Goal: Use online tool/utility: Use online tool/utility

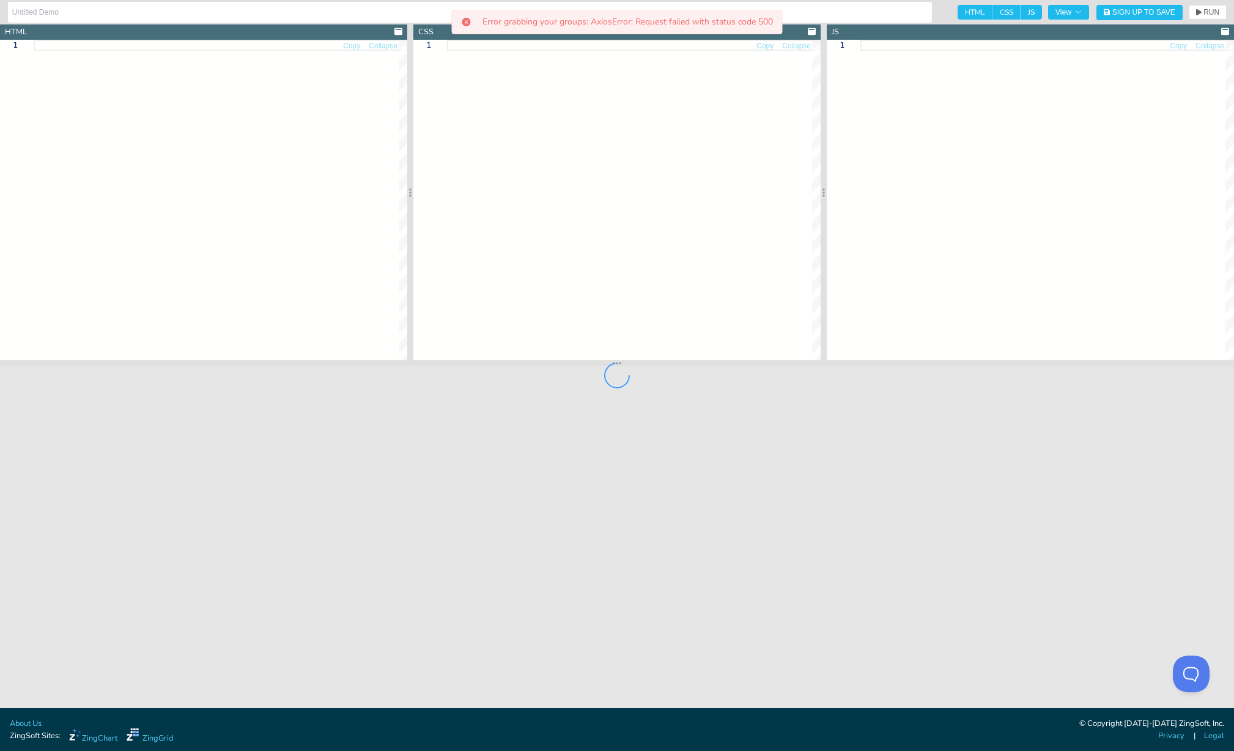
type input "[Docs] Sampling Performance"
type textarea "<!DOCTYPE html> <html> <head> <meta charset="utf-8"> <title>ZingSoft Demo</titl…"
type textarea "html, body { margin: 0; padding: 0; width: 100%; height: 100%; } .chart--contai…"
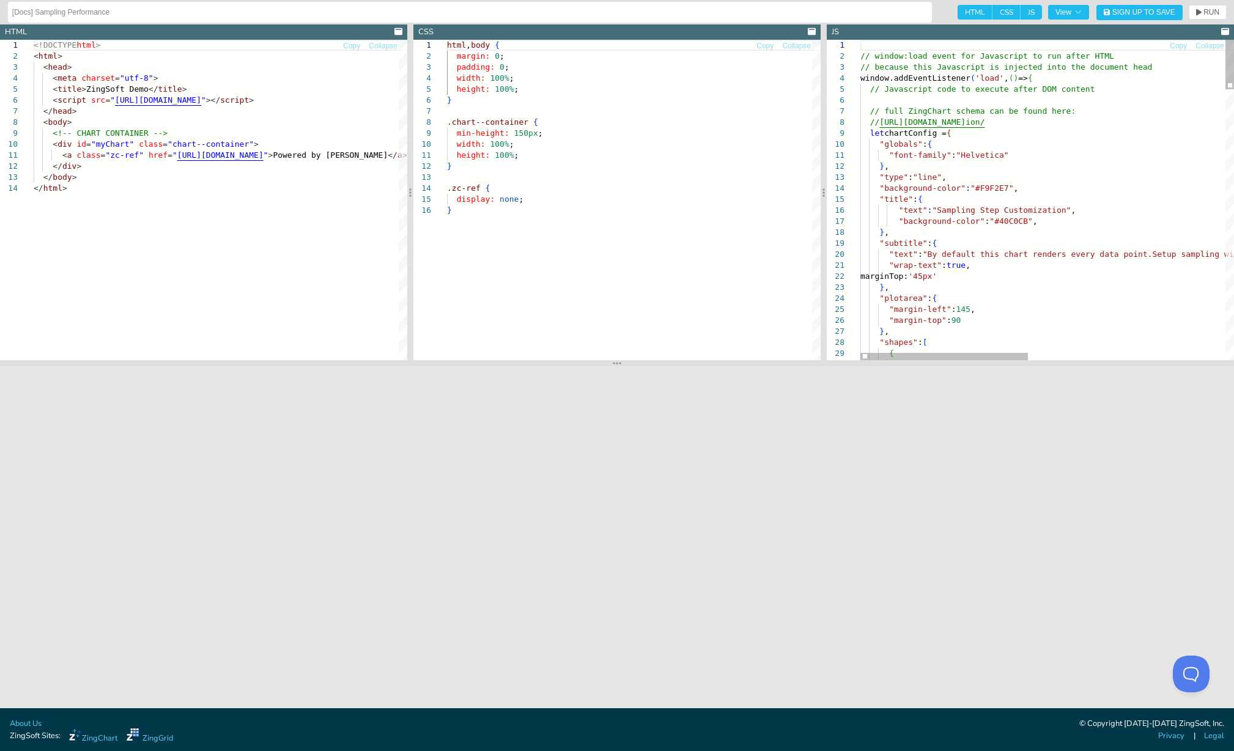
type textarea ""font-family":"Helvetica" }, "type":"line", "background-color":"#F9F2E7", "titl…"
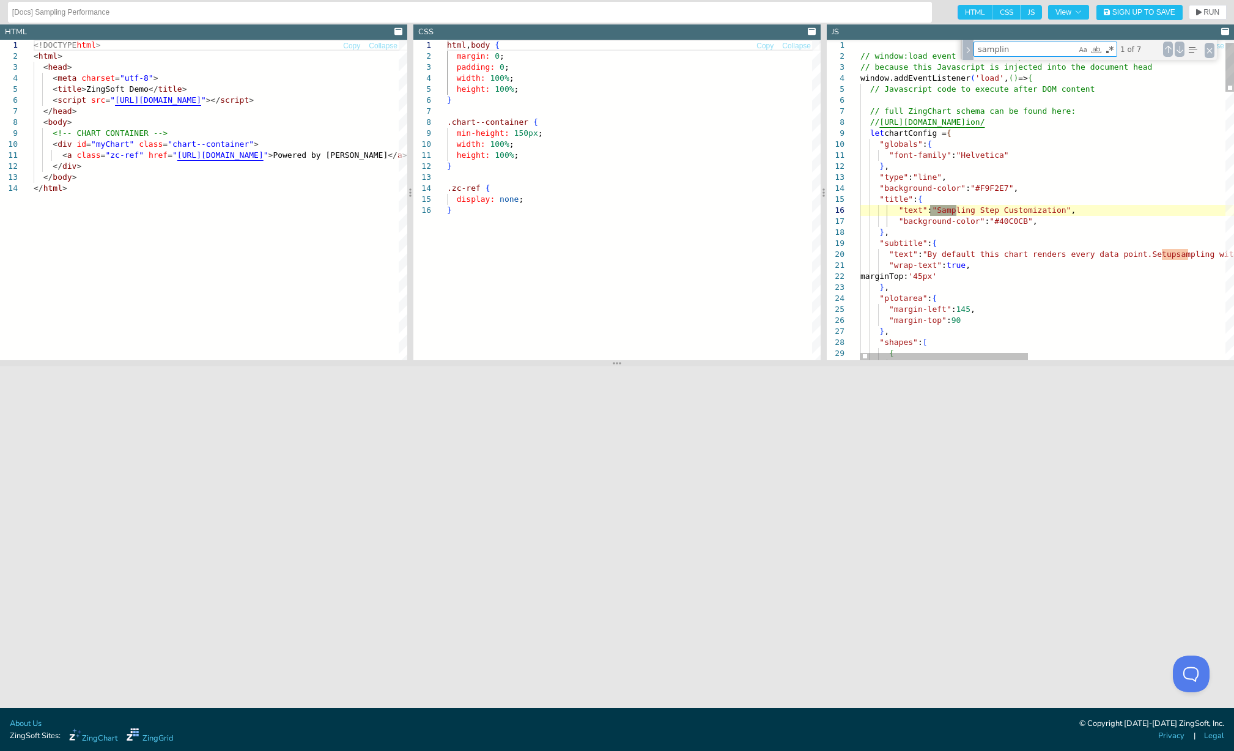
type textarea "sampling"
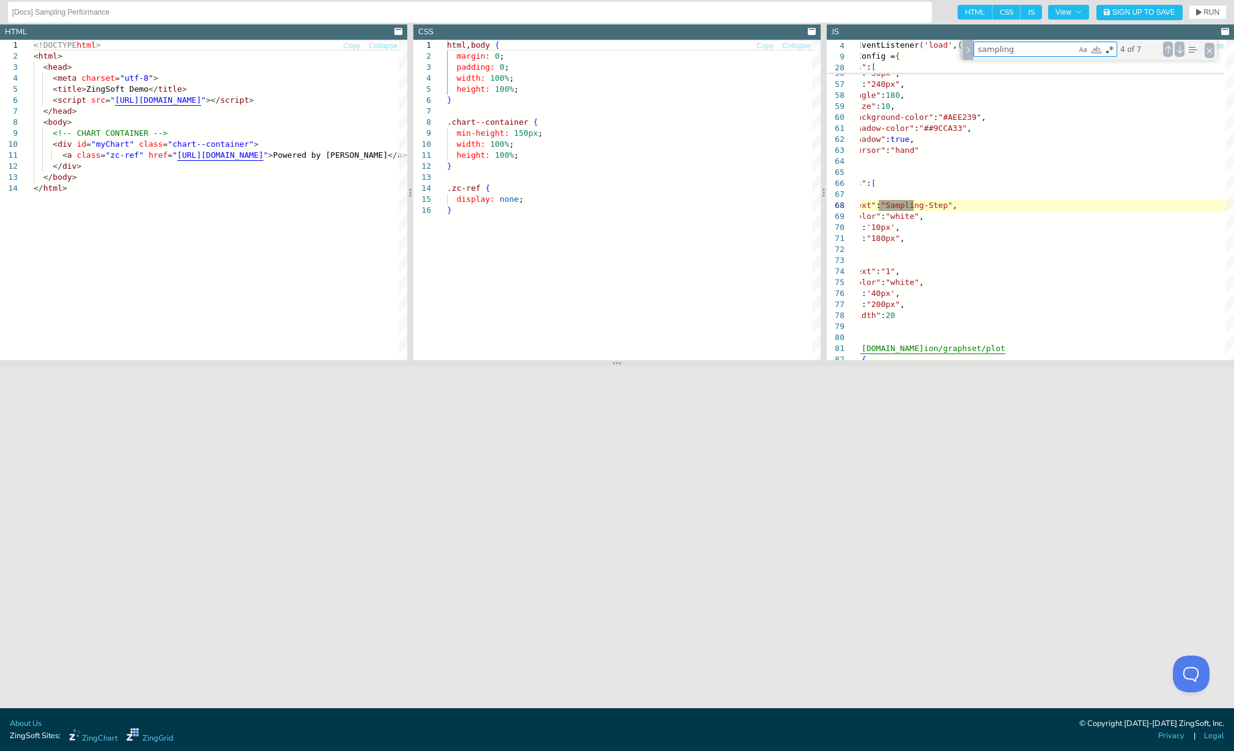
type textarea "// [URL][DOMAIN_NAME] "plot":{ "line-width":1, "line-color":"#8FBE00", "shadow"…"
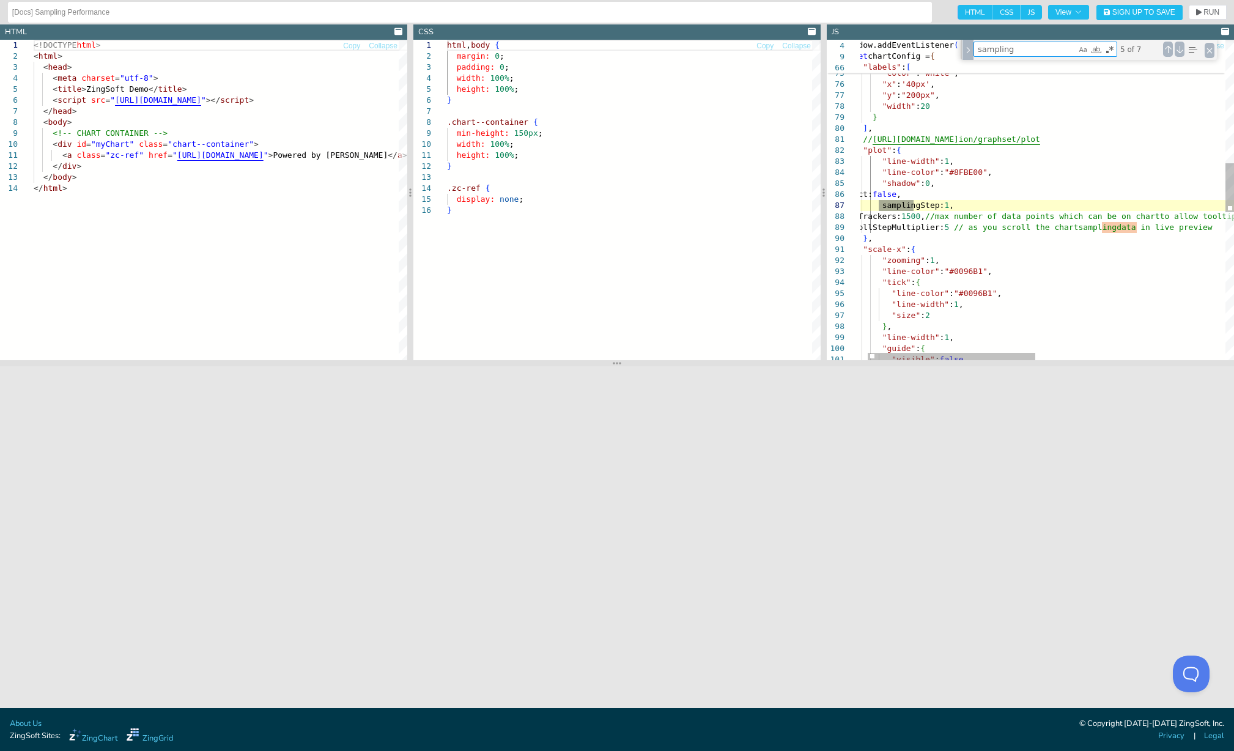
type textarea "sampling"
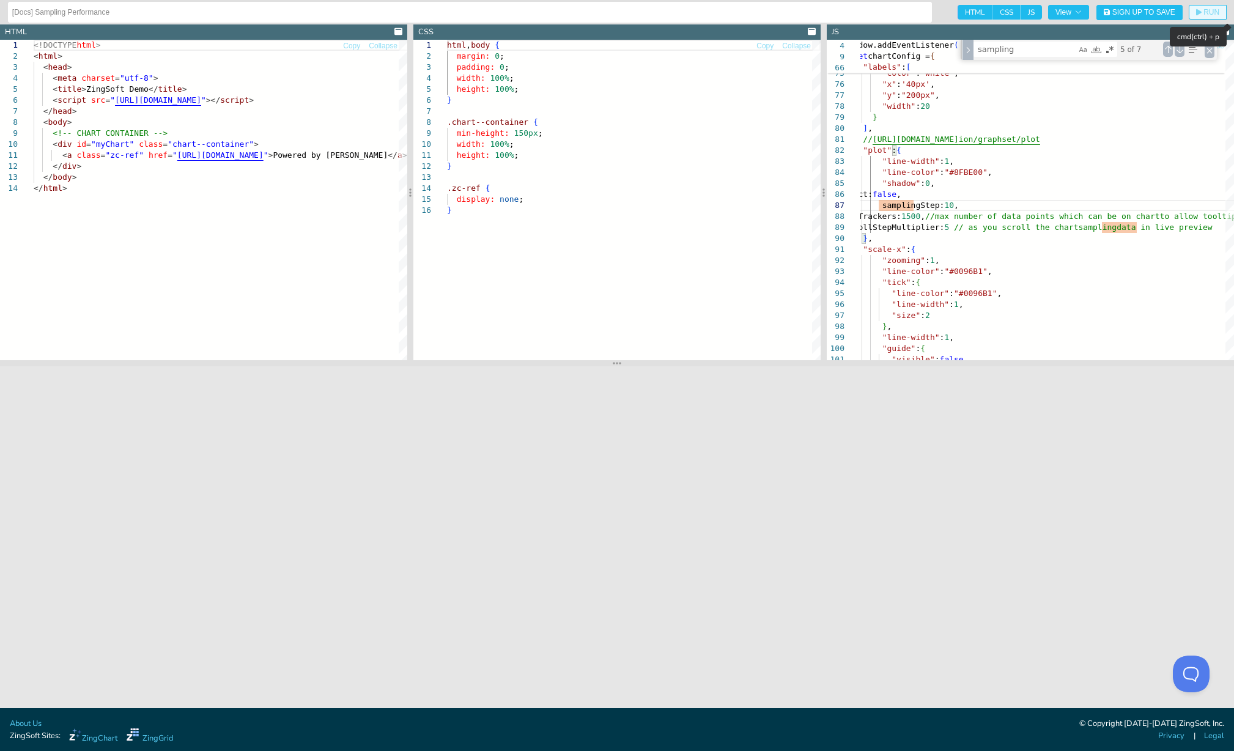
type textarea "// [URL][DOMAIN_NAME] "plot":{ "line-width":1, "line-color":"#8FBE00", "shadow"…"
click at [1204, 13] on span "RUN" at bounding box center [1211, 12] width 16 height 7
click at [985, 238] on div "} , { "text" : "1" , "color" : "white" , "x" : '40px' , "y" : "200px" , "width"…" at bounding box center [1250, 278] width 812 height 2090
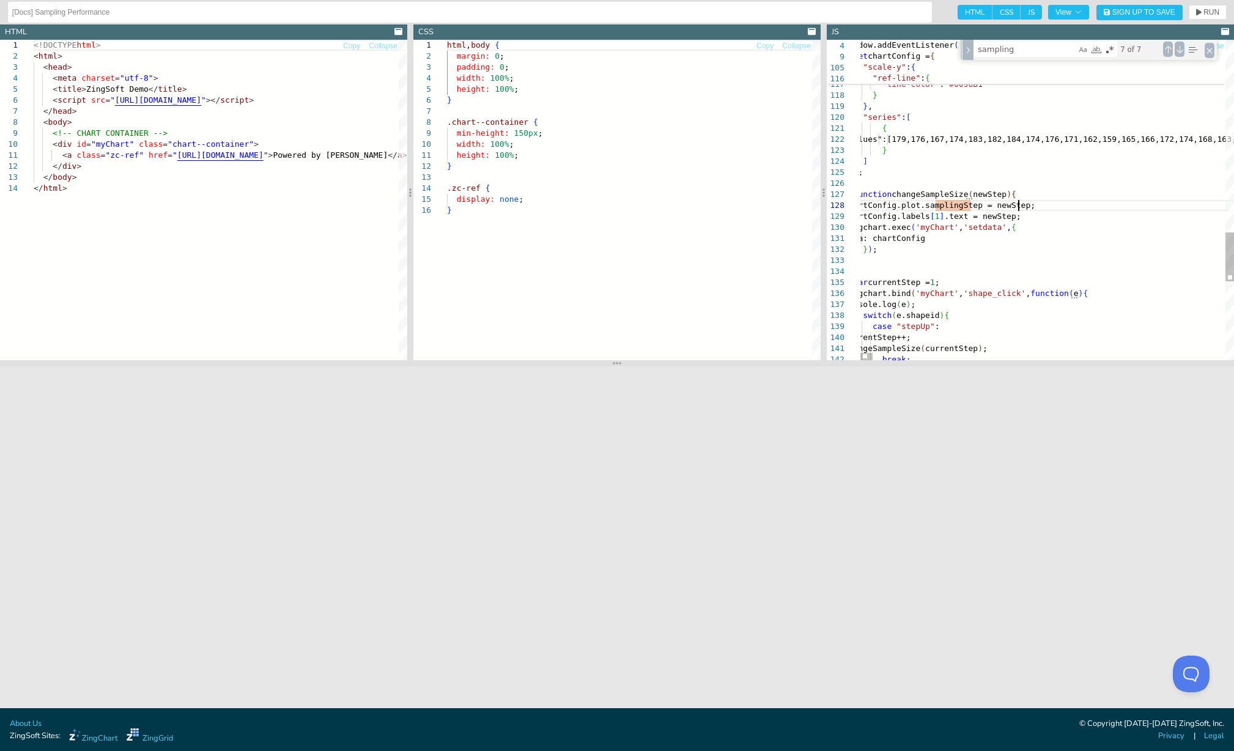
type textarea "80,377,385,383,377,369,364,358,365,366,358,351,355,358,352,360,366,371,362,370,…"
type input ">010"
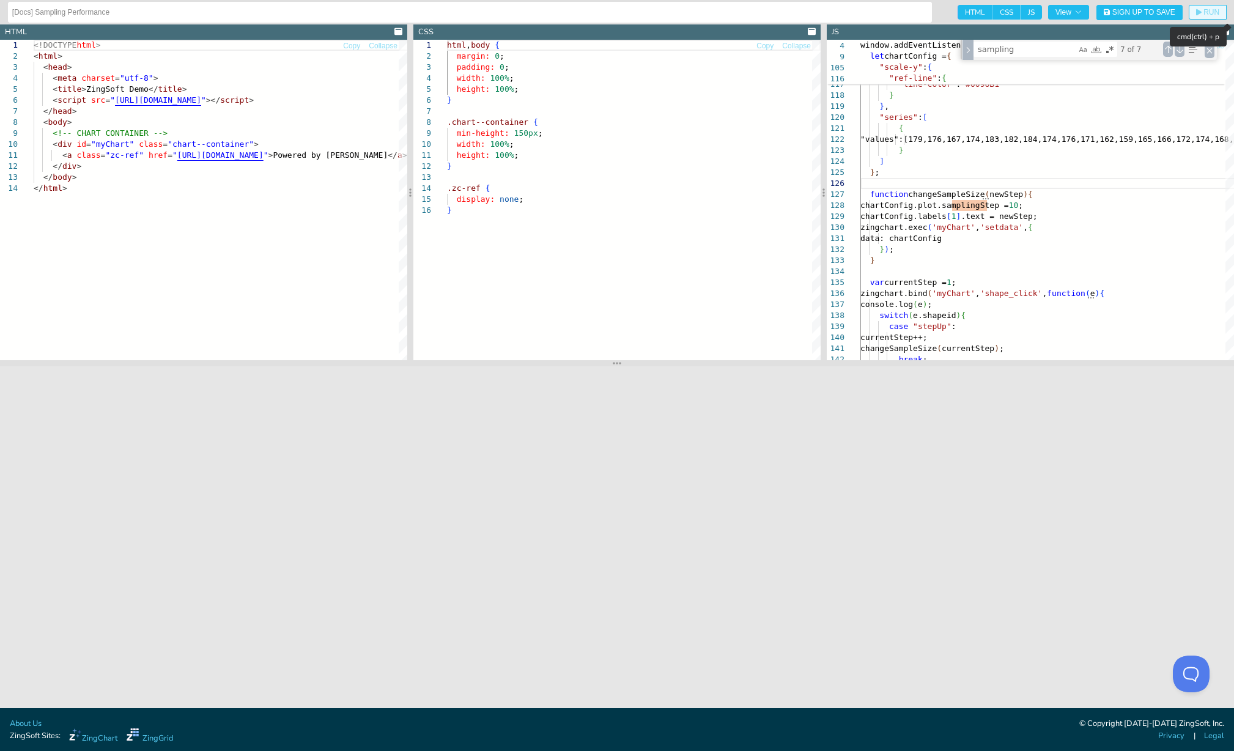
click at [1211, 12] on span "RUN" at bounding box center [1211, 12] width 16 height 7
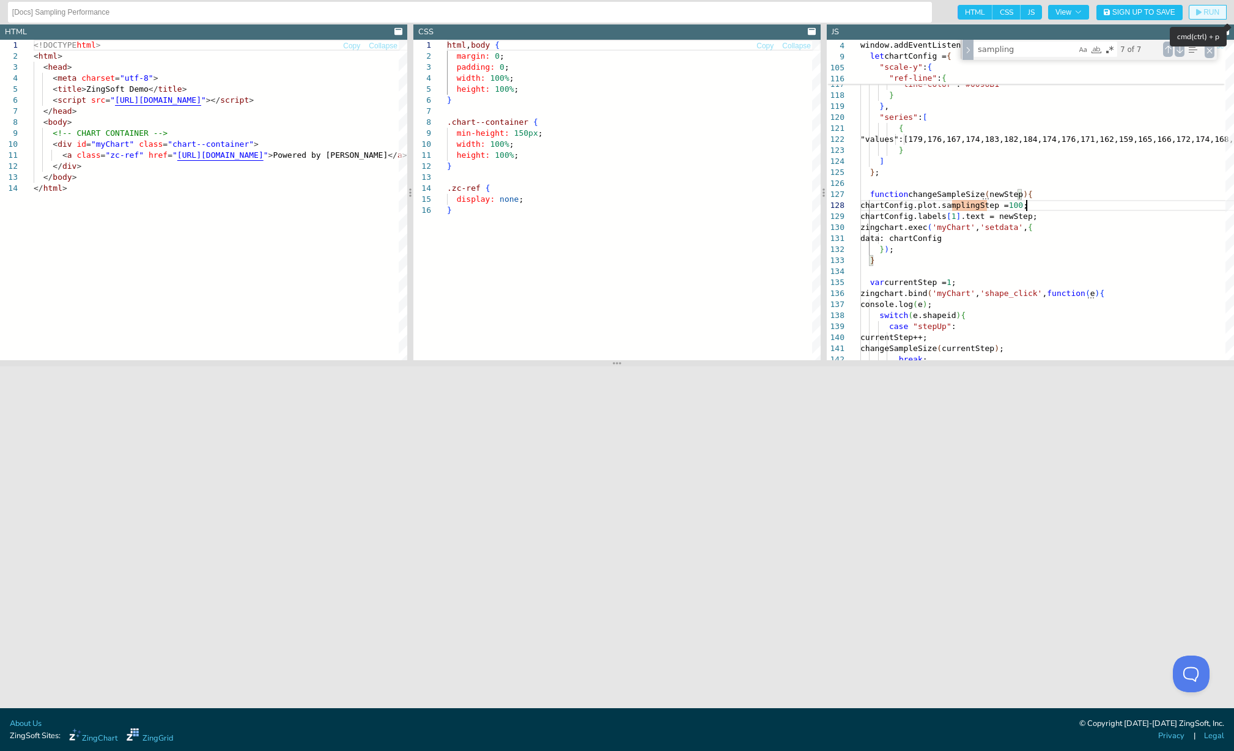
click at [1207, 15] on span "RUN" at bounding box center [1211, 12] width 16 height 7
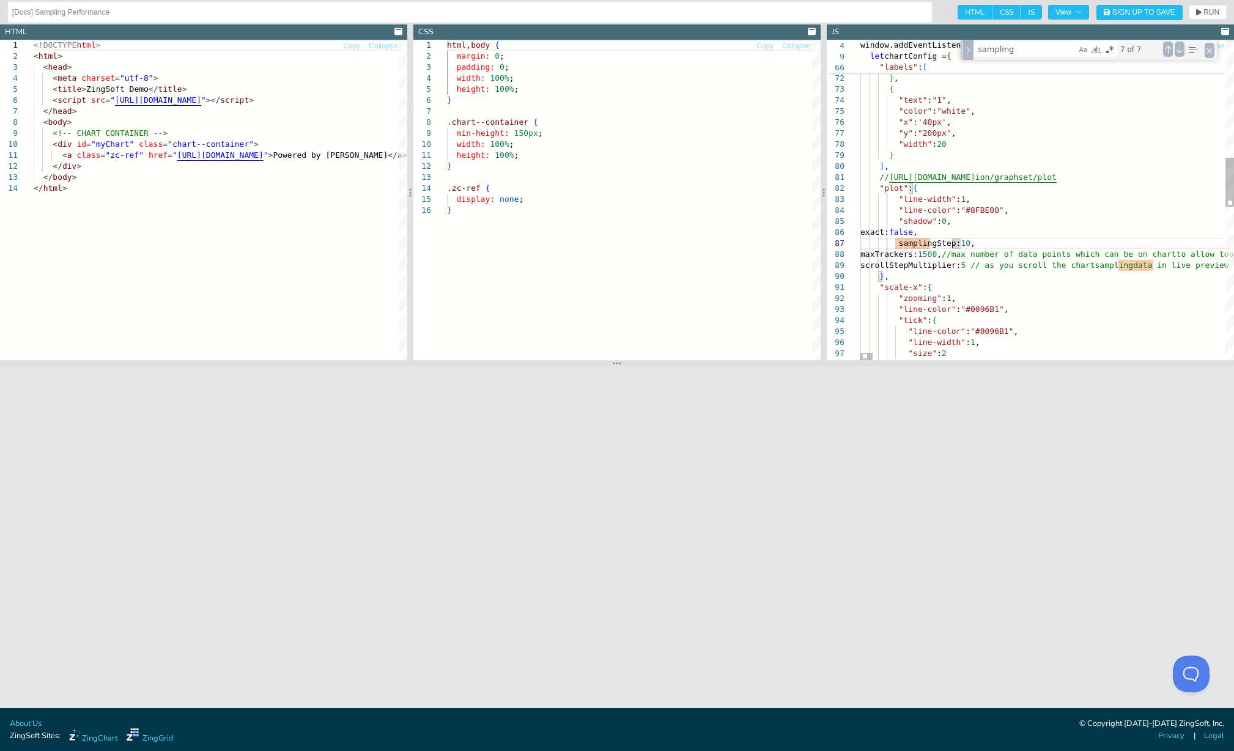
scroll to position [67, 105]
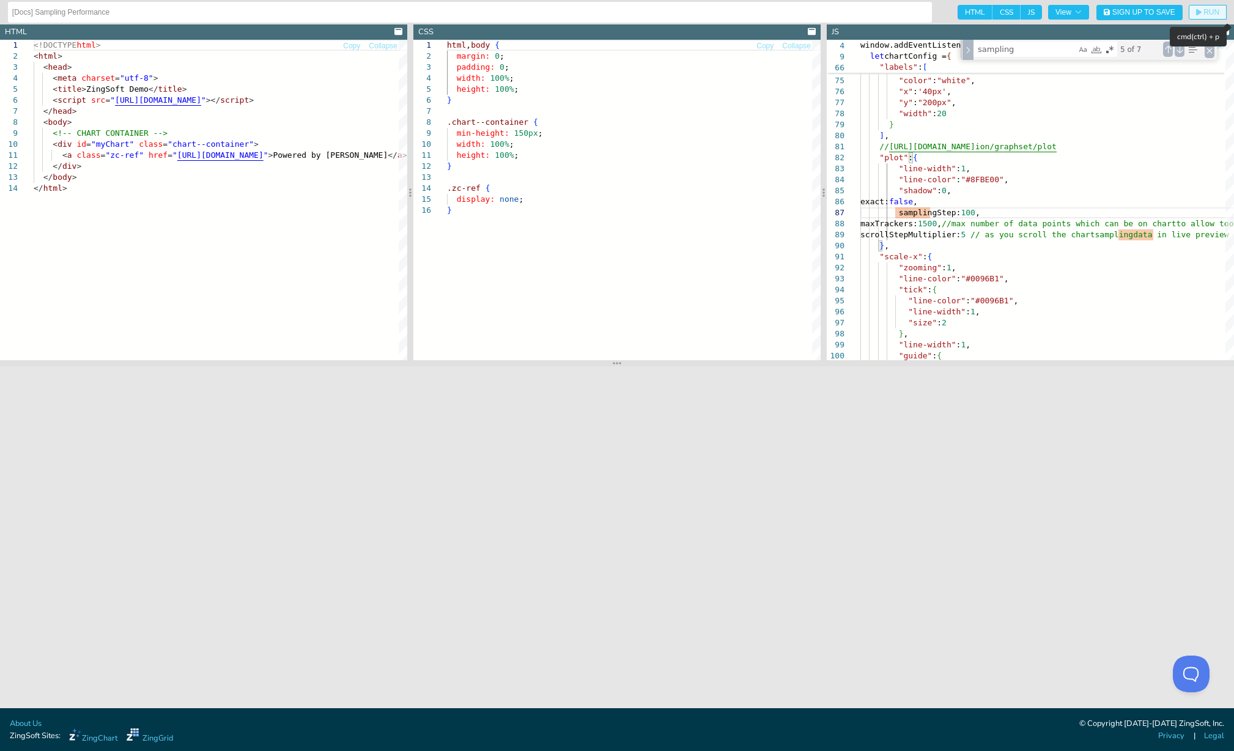
click at [1210, 13] on span "RUN" at bounding box center [1211, 12] width 16 height 7
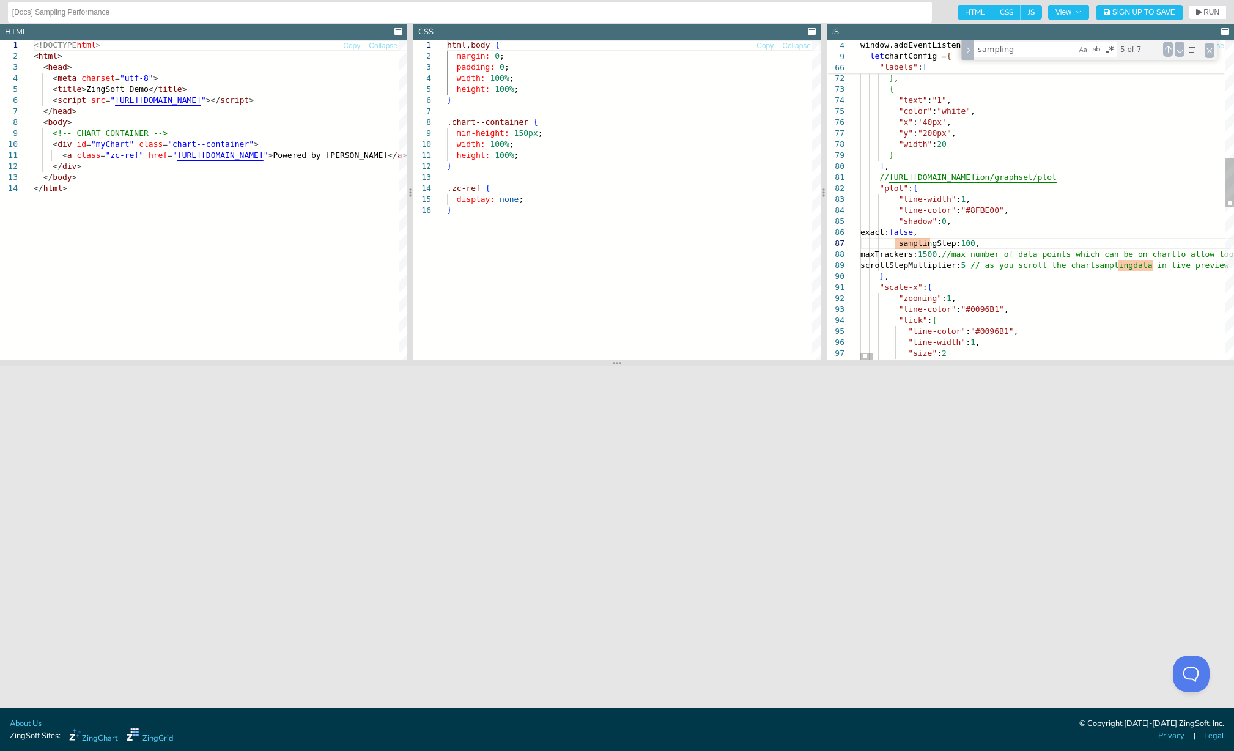
type textarea "// [URL][DOMAIN_NAME] "plot":{ "line-width":1, "line-color":"#8FBE00", "shadow"…"
type textarea "smart"
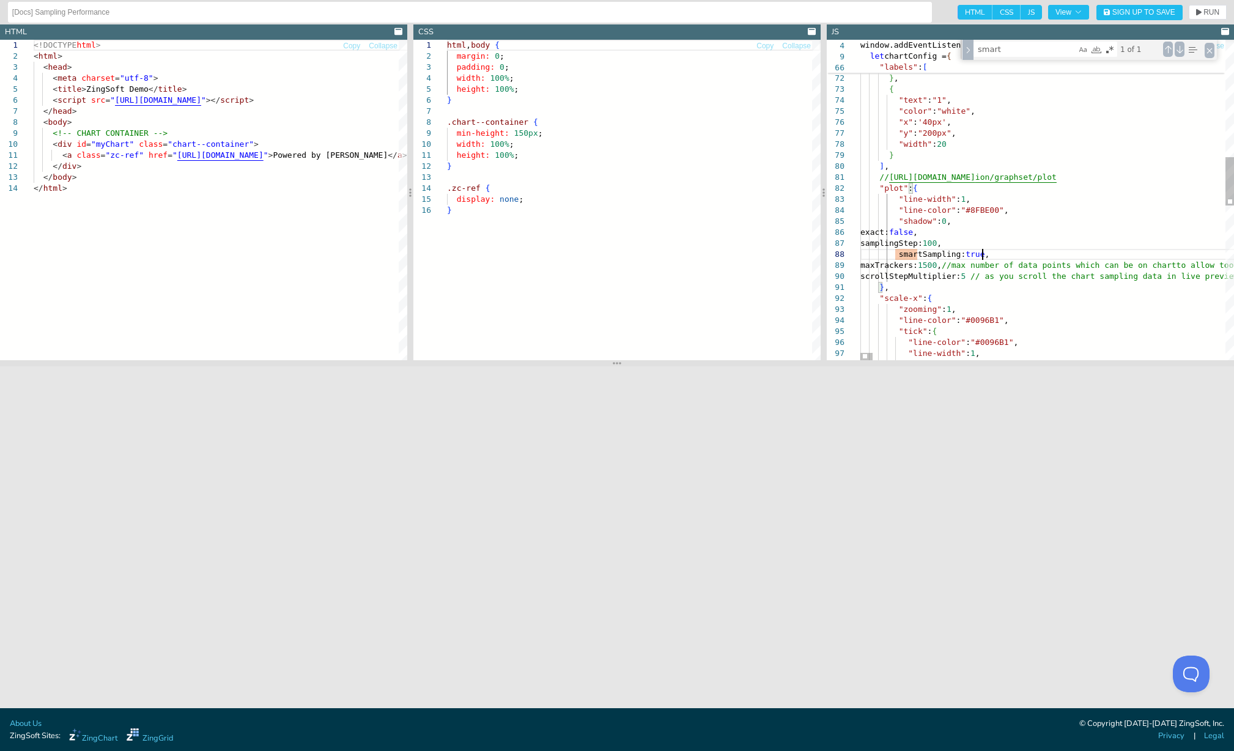
scroll to position [78, 122]
click at [1203, 13] on span "RUN" at bounding box center [1211, 12] width 16 height 7
drag, startPoint x: 977, startPoint y: 244, endPoint x: 847, endPoint y: 248, distance: 130.9
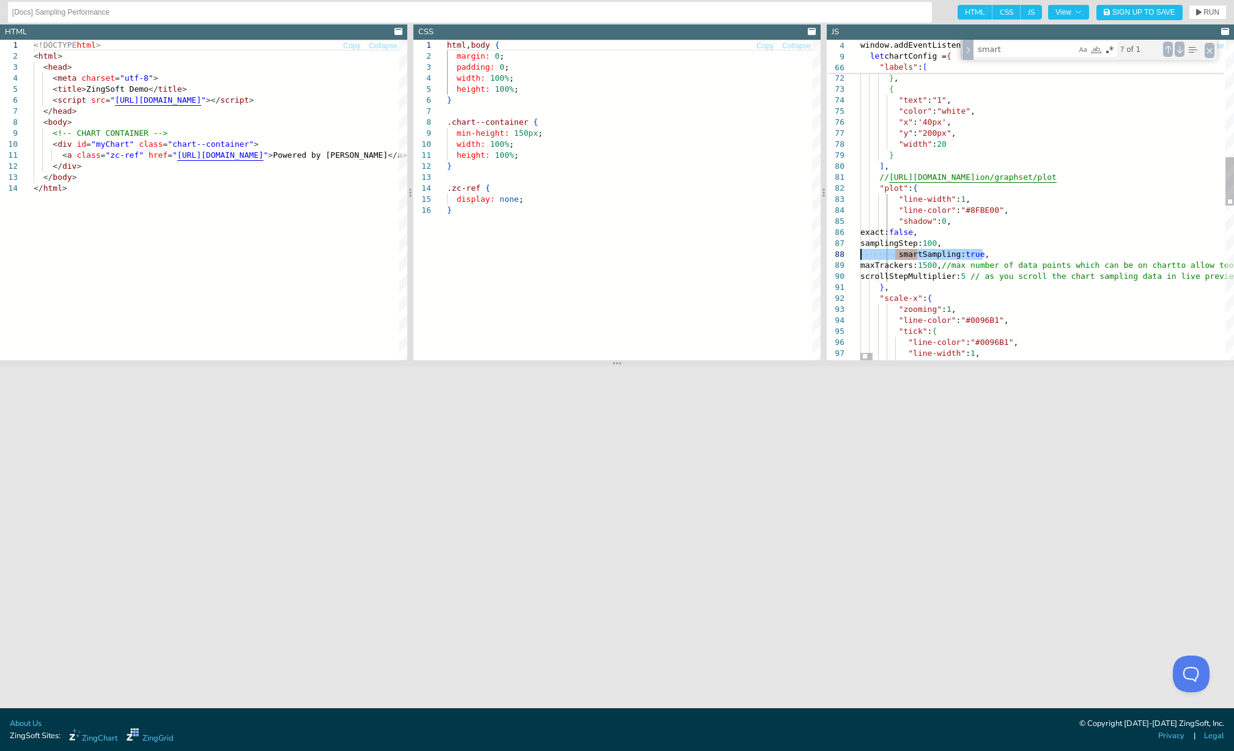
drag, startPoint x: 984, startPoint y: 254, endPoint x: 854, endPoint y: 255, distance: 129.6
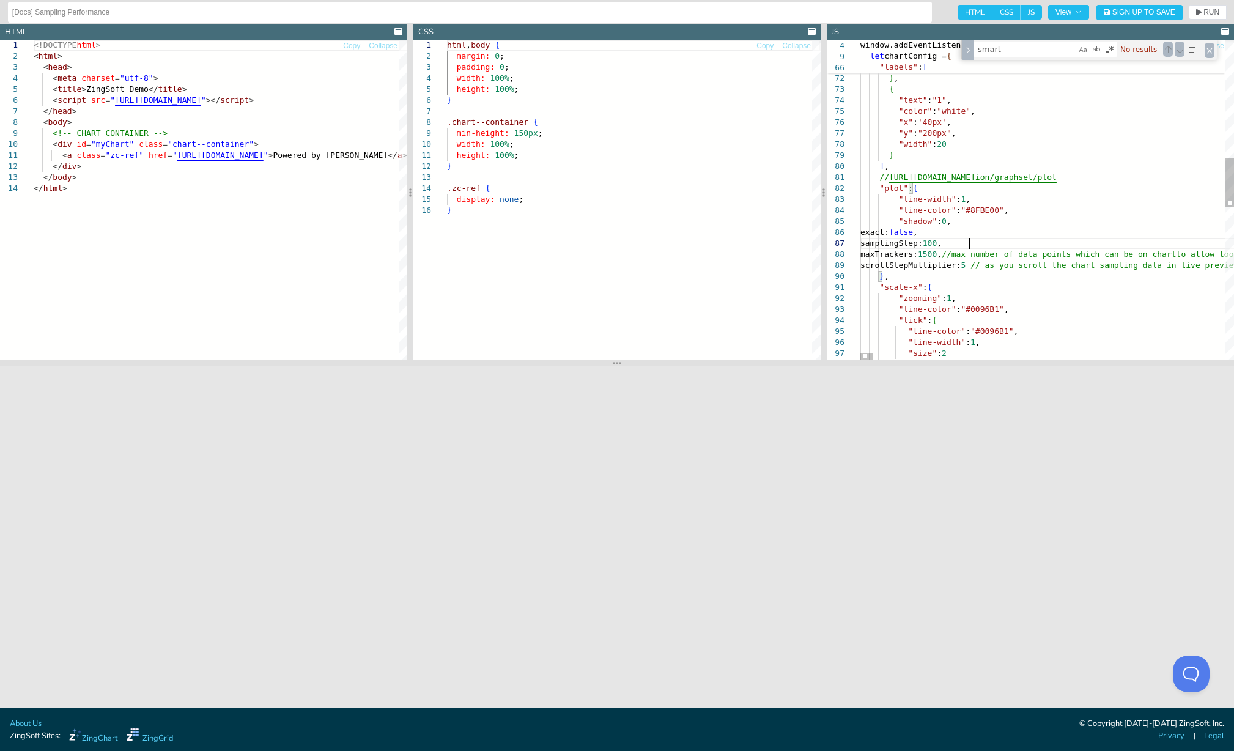
drag, startPoint x: 955, startPoint y: 245, endPoint x: 966, endPoint y: 247, distance: 11.2
click at [1209, 6] on button "RUN" at bounding box center [1207, 12] width 38 height 15
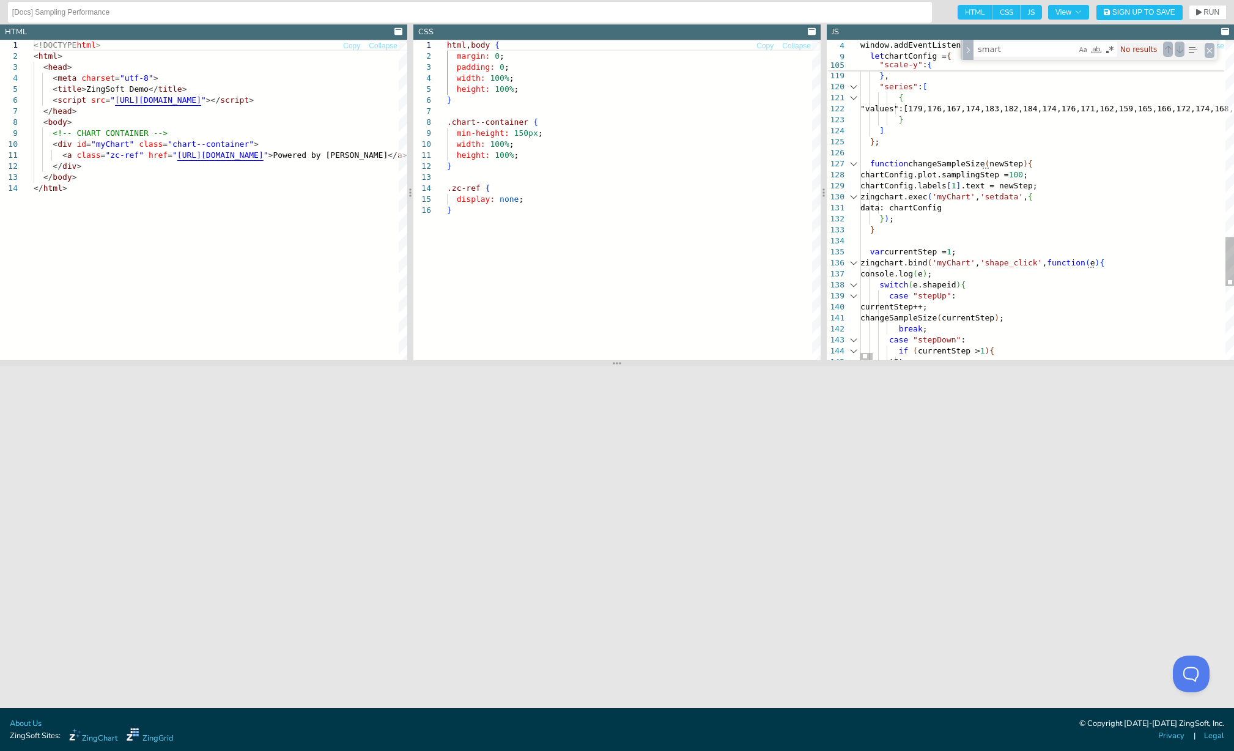
click at [1202, 13] on span "RUN" at bounding box center [1207, 12] width 23 height 7
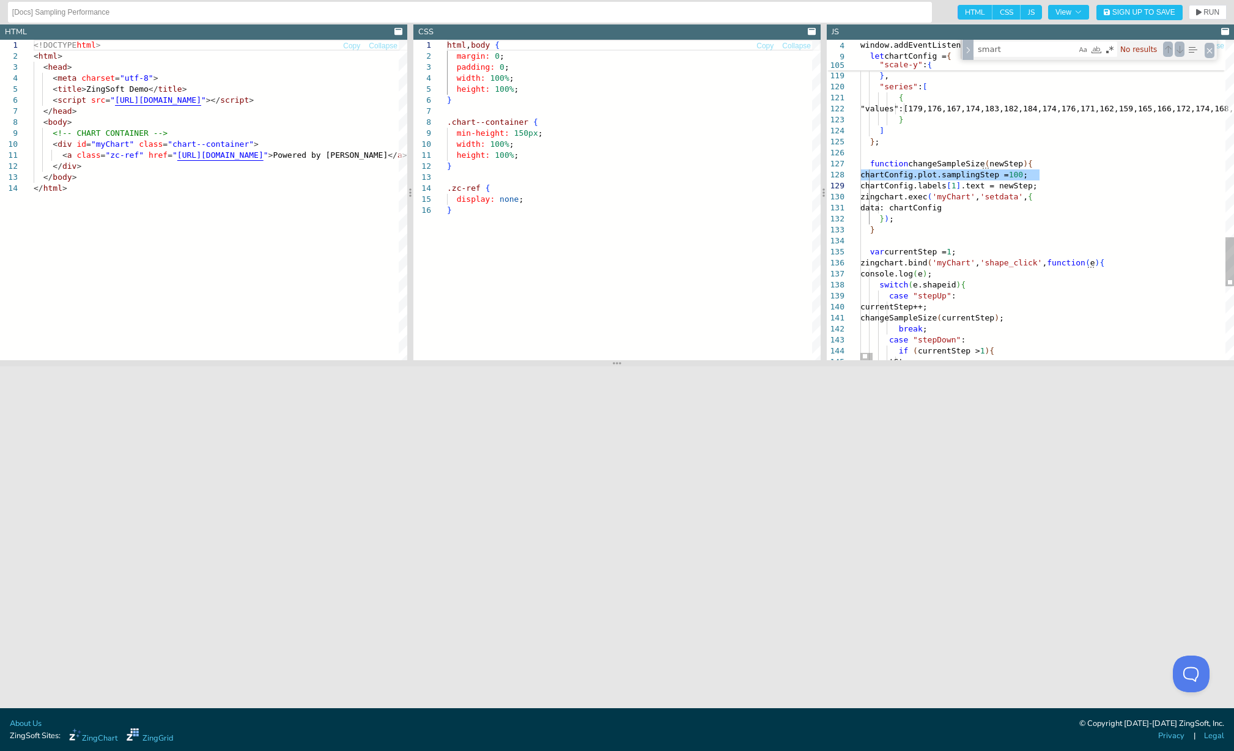
click at [1214, 13] on span "RUN" at bounding box center [1211, 12] width 16 height 7
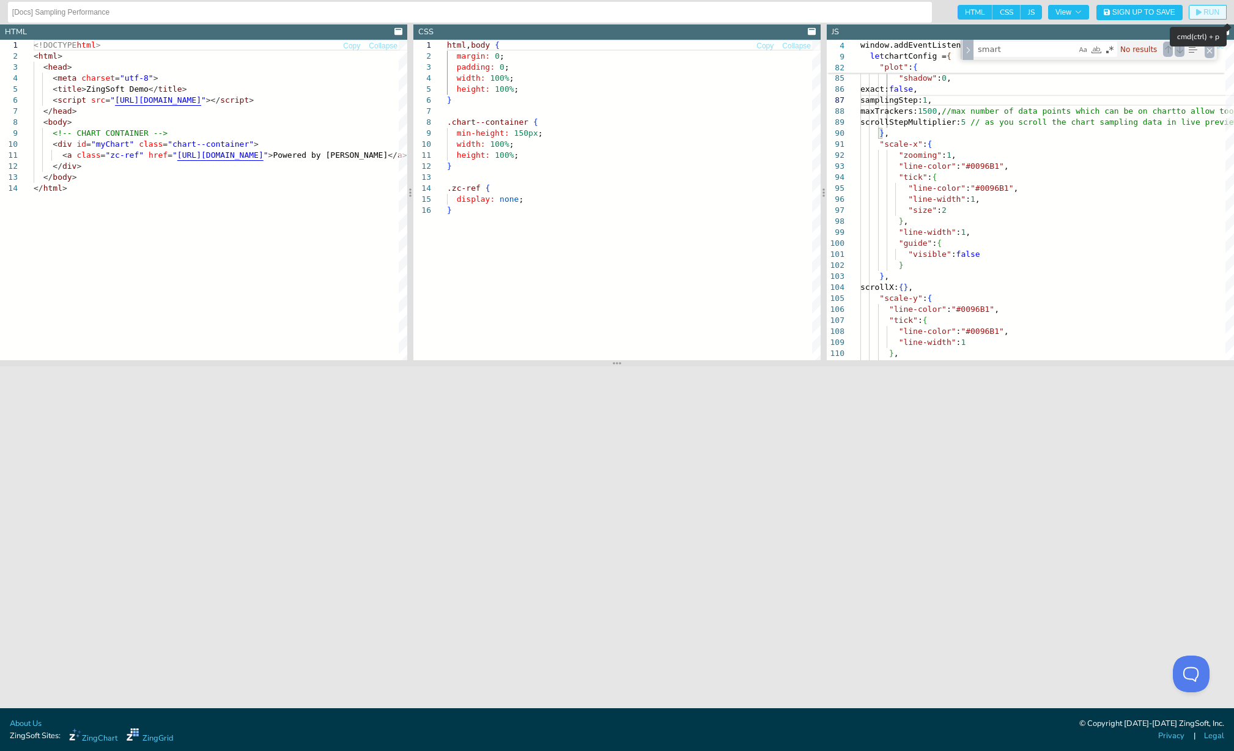
click at [1207, 10] on span "RUN" at bounding box center [1211, 12] width 16 height 7
click at [1207, 51] on div "Close (Escape)" at bounding box center [1209, 50] width 10 height 15
click at [993, 245] on div "scrollX: { } , "scale-y" : { "line-color" : "#0096B1" , "tick" : { "line-color"…" at bounding box center [1076, 184] width 432 height 2070
click at [955, 108] on div "scrollX: { } , "scale-y" : { "line-color" : "#0096B1" , "tick" : { "line-color"…" at bounding box center [1076, 184] width 432 height 2070
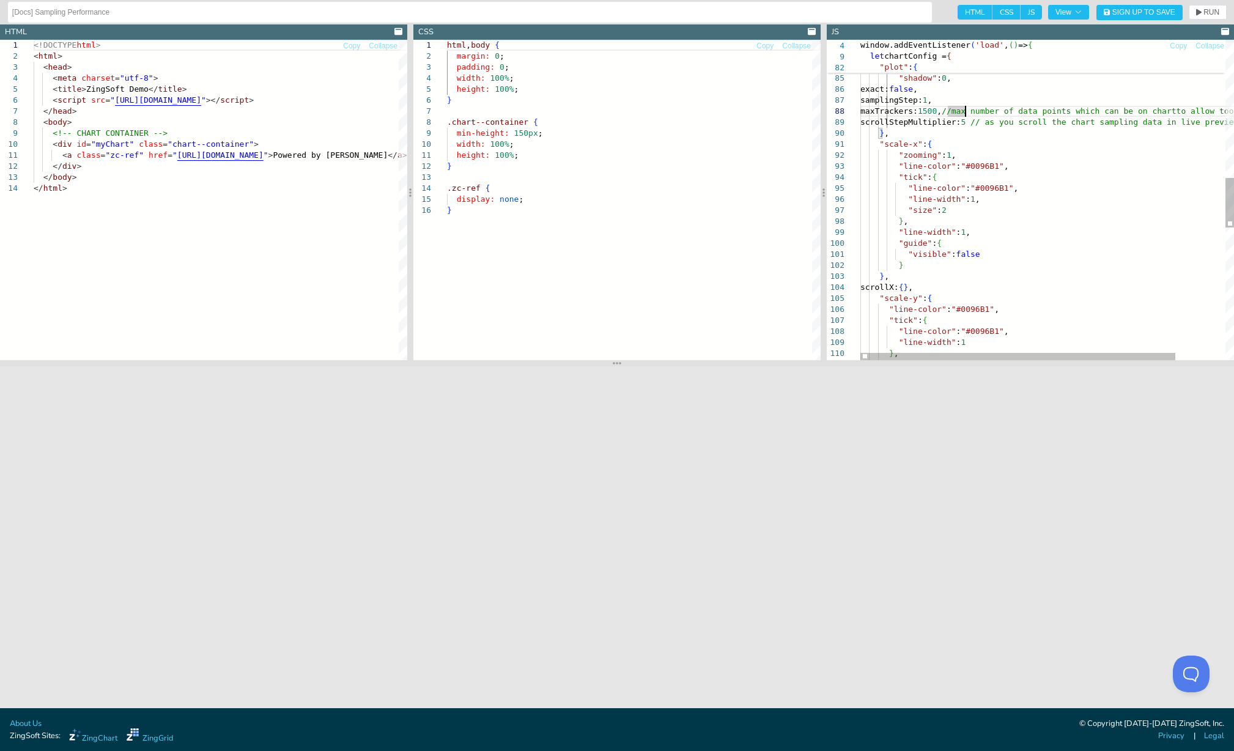
click at [964, 111] on div "scrollX: { } , "scale-y" : { "line-color" : "#0096B1" , "tick" : { "line-color"…" at bounding box center [1076, 184] width 432 height 2070
click at [1205, 9] on span "RUN" at bounding box center [1211, 12] width 16 height 7
click at [1076, 166] on div "scrollX: { } , "scale-y" : { "line-color" : "#0096B1" , "tick" : { "line-color"…" at bounding box center [1076, 184] width 432 height 2070
click at [1053, 364] on section at bounding box center [617, 362] width 1234 height 6
click at [903, 352] on div at bounding box center [1021, 355] width 322 height 7
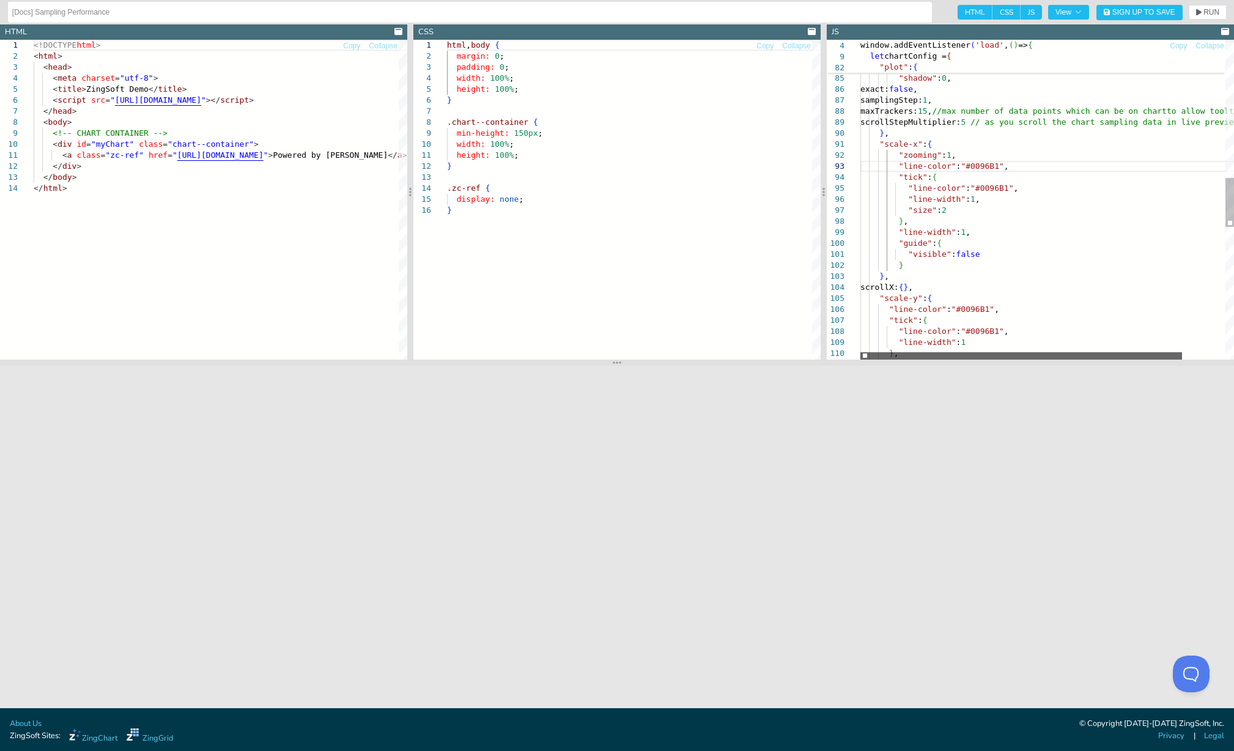
click at [959, 352] on div at bounding box center [1021, 355] width 322 height 7
click at [997, 198] on div "scrollX: { } , "scale-y" : { "line-color" : "#0096B1" , "tick" : { "line-color"…" at bounding box center [1072, 183] width 424 height 2069
click at [995, 188] on div "scrollX: { } , "scale-y" : { "line-color" : "#0096B1" , "tick" : { "line-color"…" at bounding box center [1072, 183] width 424 height 2069
click at [991, 188] on div "scrollX: { } , "scale-y" : { "line-color" : "#0096B1" , "tick" : { "line-color"…" at bounding box center [1072, 183] width 424 height 2069
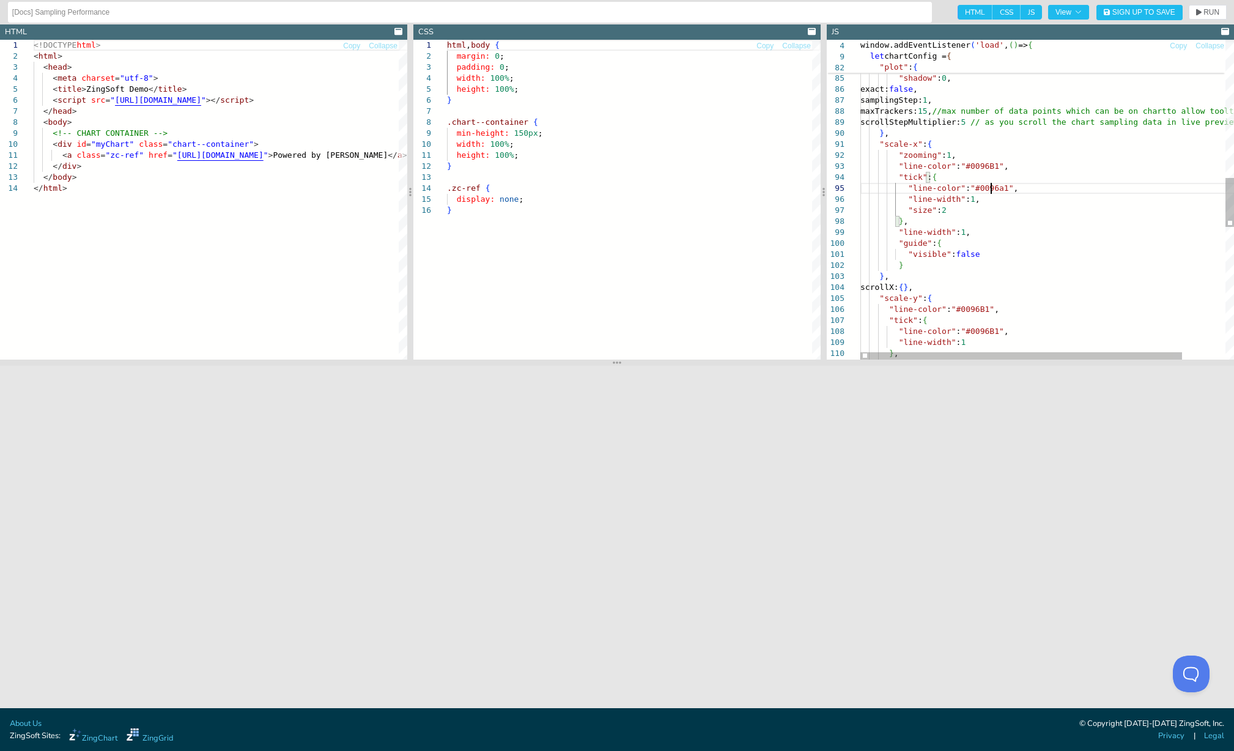
scroll to position [53, 131]
click at [1211, 13] on span "RUN" at bounding box center [1211, 12] width 16 height 7
click at [980, 164] on div "scrollX: { } , "scale-y" : { "line-color" : "#0096B1" , "tick" : { "line-color"…" at bounding box center [1072, 183] width 424 height 2069
click at [1207, 12] on span "RUN" at bounding box center [1211, 12] width 16 height 7
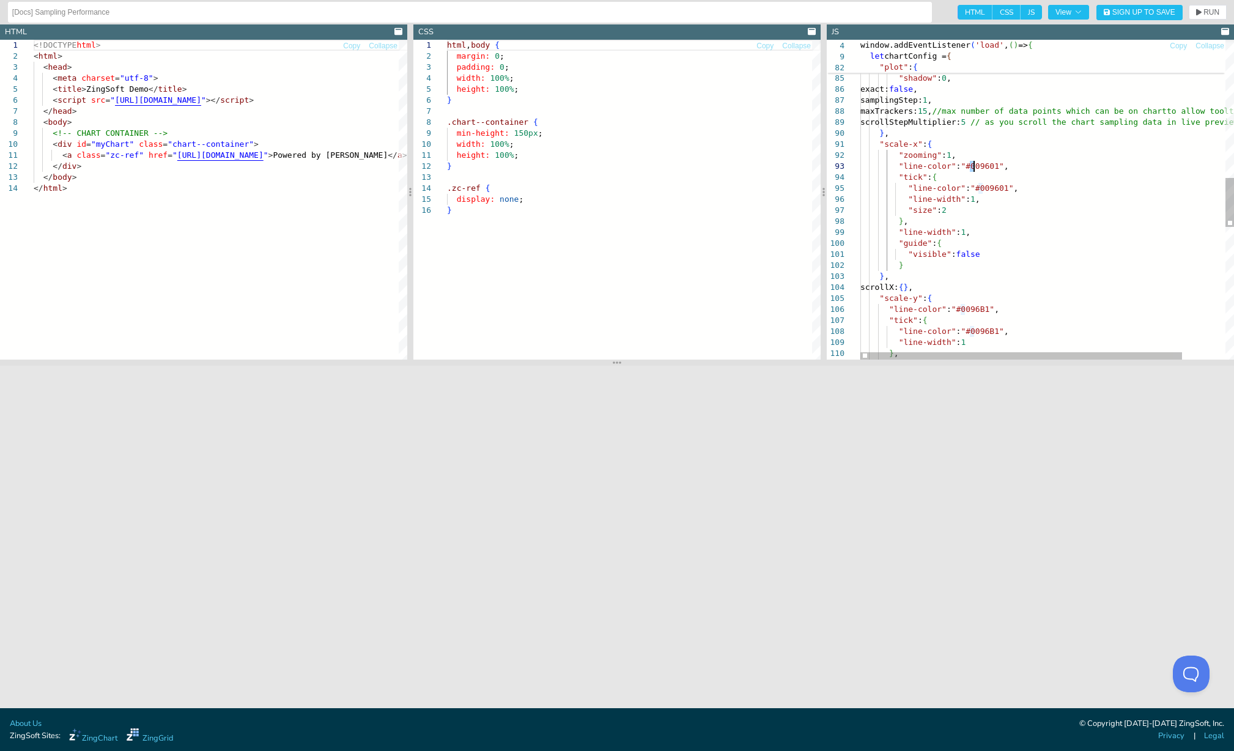
click at [973, 168] on div "scrollX: { } , "scale-y" : { "line-color" : "#0096B1" , "tick" : { "line-color"…" at bounding box center [1072, 183] width 424 height 2069
click at [1208, 11] on span "RUN" at bounding box center [1211, 12] width 16 height 7
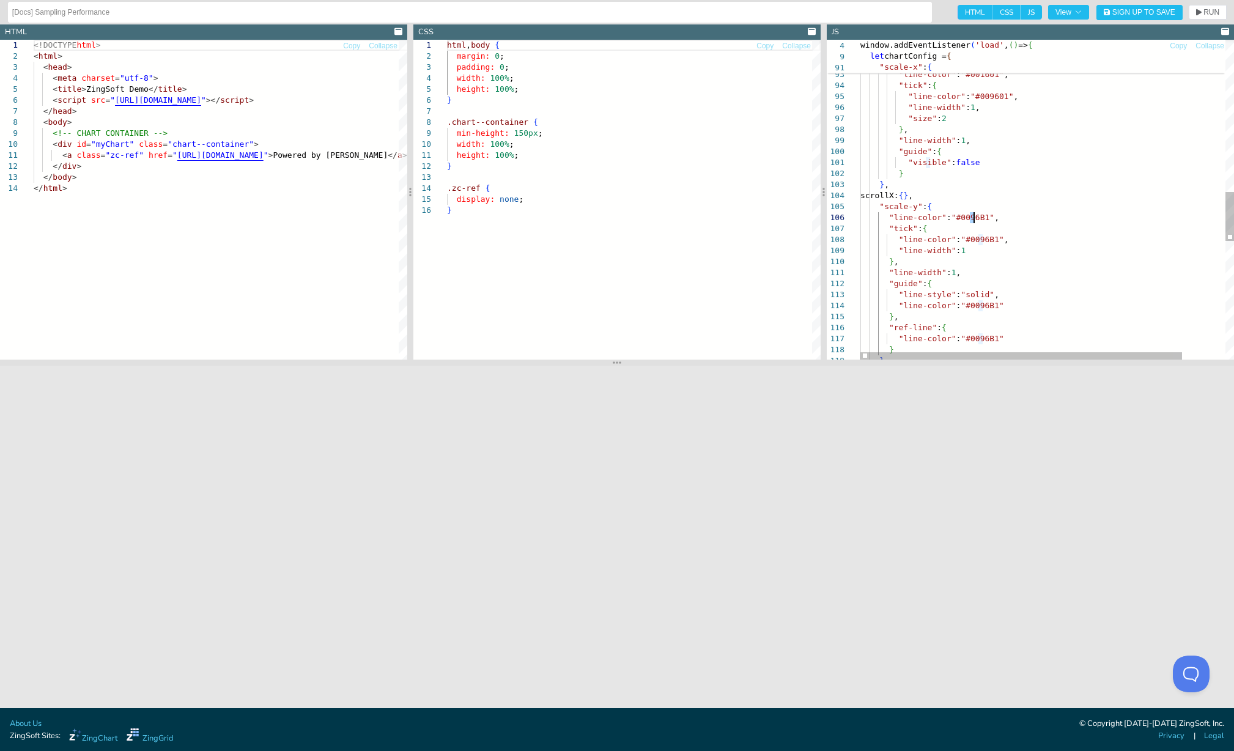
click at [973, 218] on div "scrollX: { } , "scale-y" : { "line-color" : "#0096B1" , "tick" : { "line-color"…" at bounding box center [1072, 91] width 424 height 2069
click at [965, 218] on div "scrollX: { } , "scale-y" : { "line-color" : "#009611" , "tick" : { "line-color"…" at bounding box center [1072, 91] width 424 height 2069
click at [1207, 11] on span "RUN" at bounding box center [1211, 12] width 16 height 7
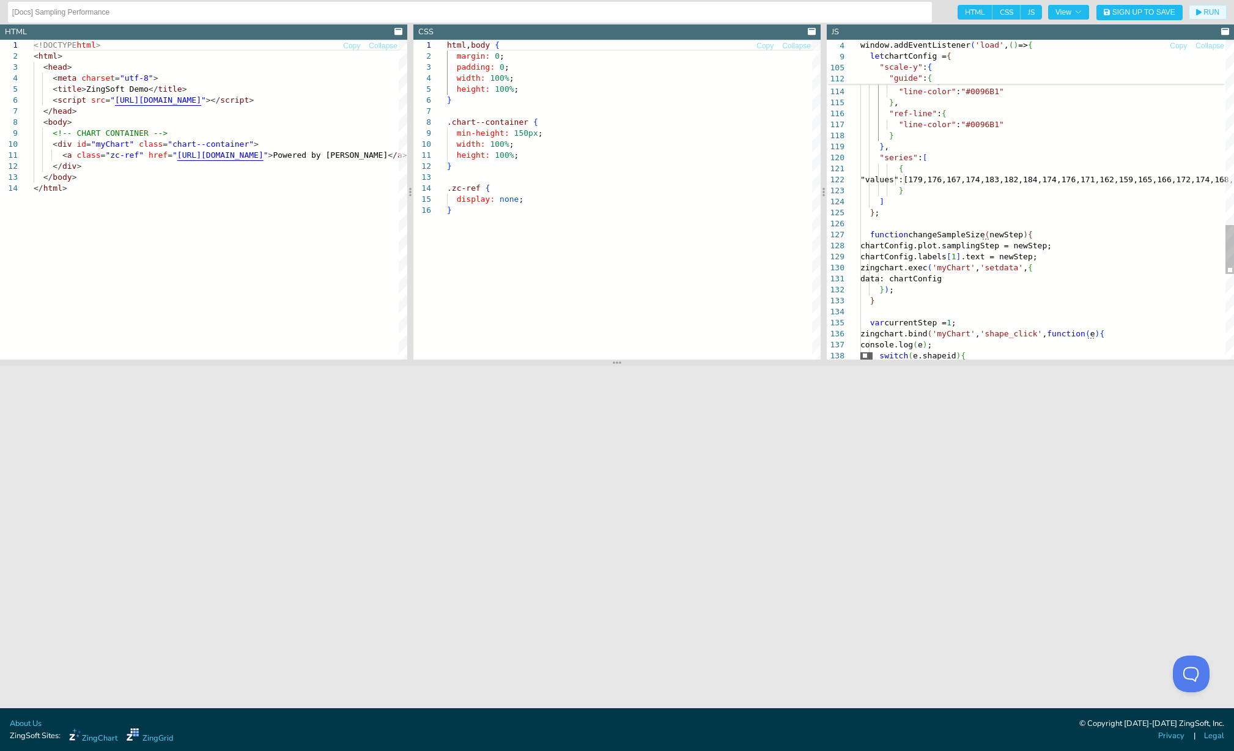
click at [860, 356] on div at bounding box center [866, 355] width 12 height 7
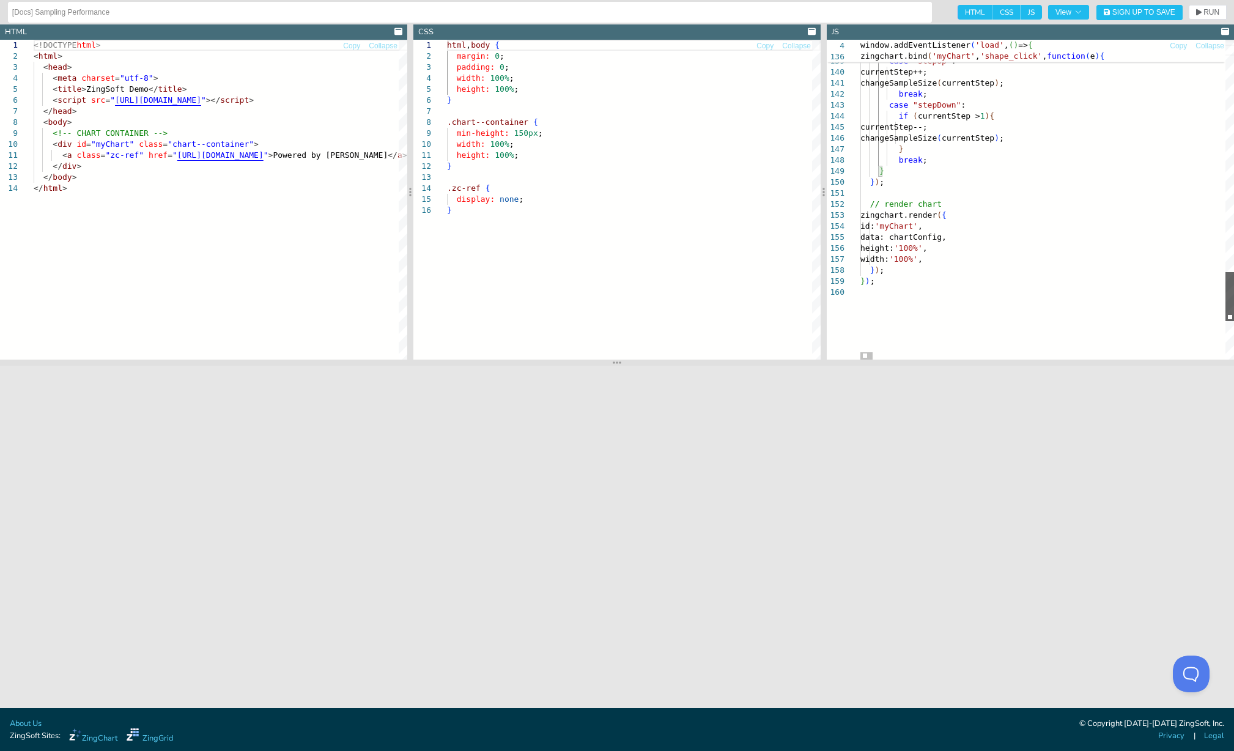
click at [1230, 282] on div at bounding box center [1229, 296] width 9 height 49
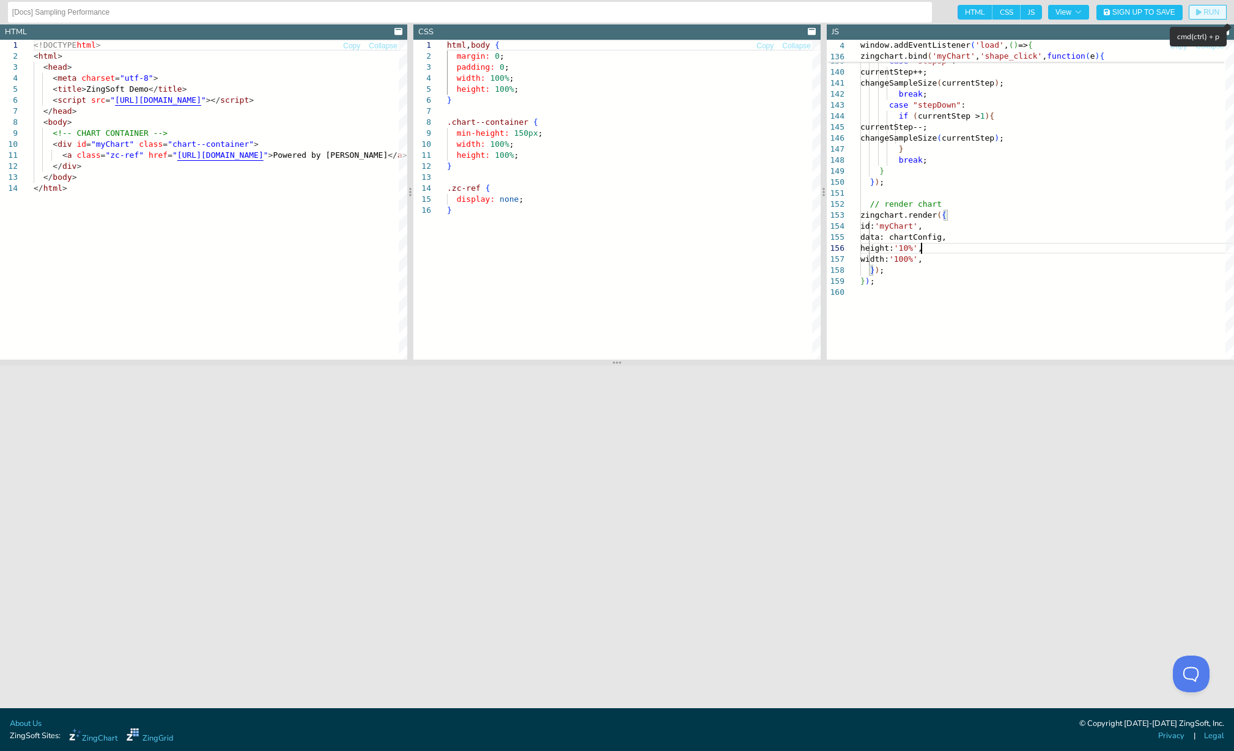
click at [1202, 10] on span "RUN" at bounding box center [1207, 12] width 23 height 7
click at [1211, 11] on span "RUN" at bounding box center [1211, 12] width 16 height 7
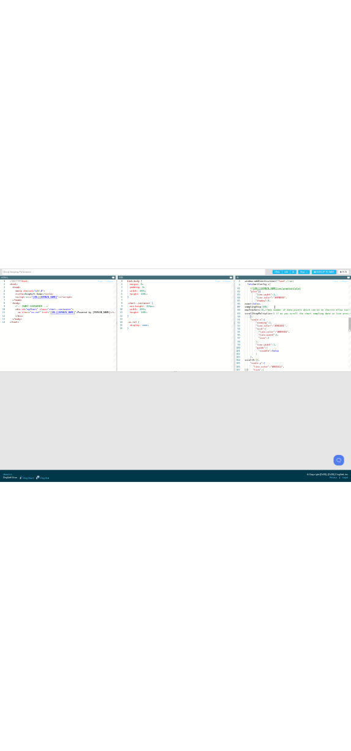
scroll to position [67, 105]
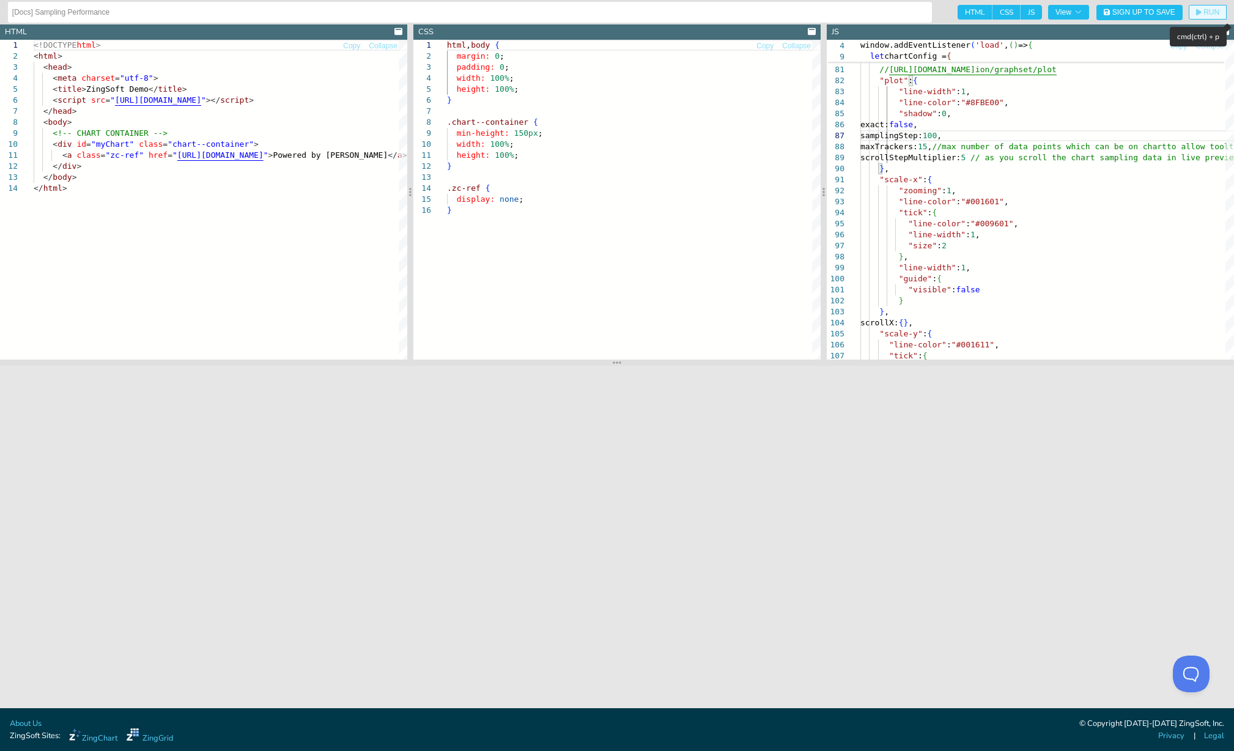
click at [1213, 12] on span "RUN" at bounding box center [1211, 12] width 16 height 7
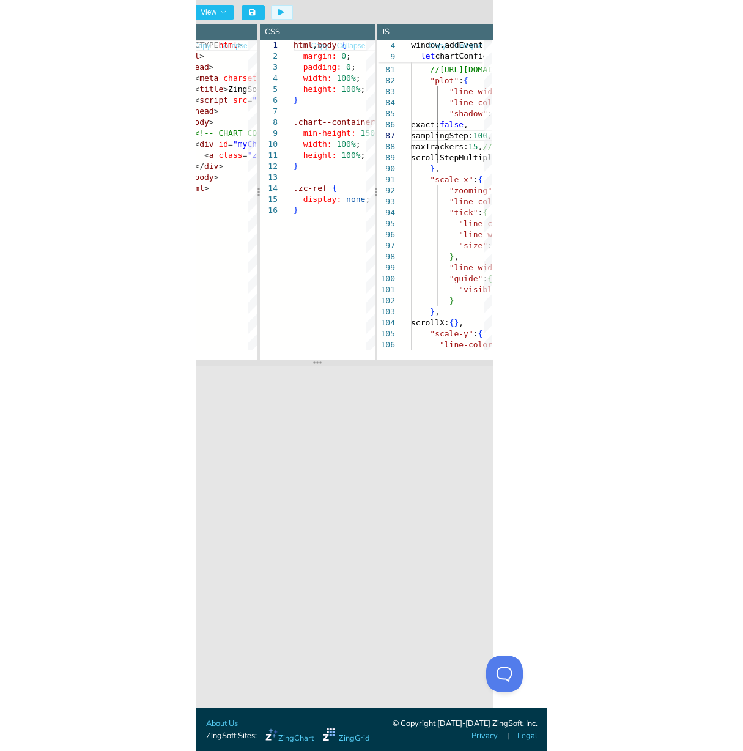
scroll to position [0, 0]
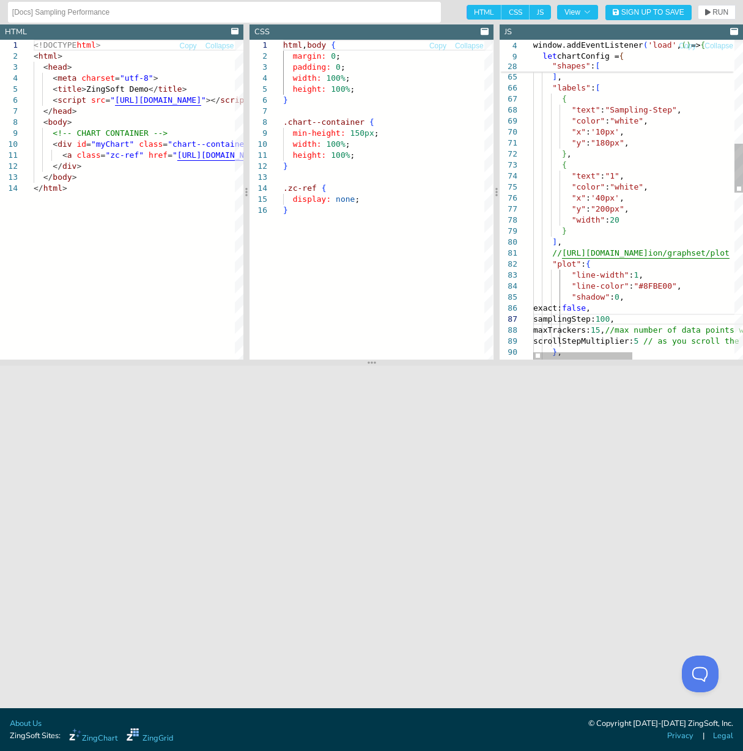
click at [641, 318] on div "scrollStepMultiplier: 5 // as you scroll the chart sampling data in live p revi…" at bounding box center [745, 401] width 424 height 2069
click at [634, 318] on div "scrollStepMultiplier: 5 // as you scroll the chart sampling data in live p revi…" at bounding box center [745, 401] width 424 height 2069
click at [638, 318] on div "scrollStepMultiplier: 5 // as you scroll the chart sampling data in live p revi…" at bounding box center [745, 401] width 424 height 2069
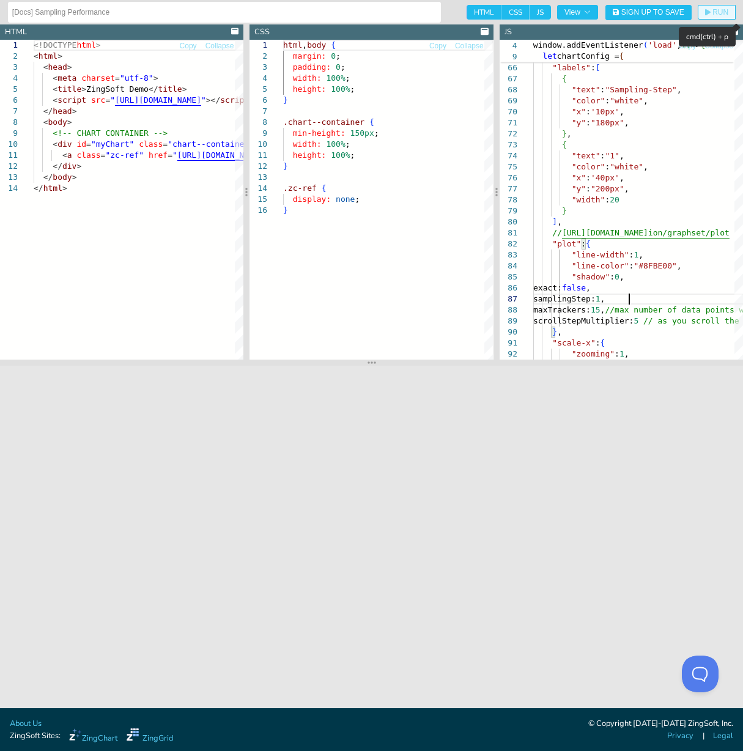
click at [719, 12] on span "RUN" at bounding box center [720, 12] width 16 height 7
click at [628, 298] on div "scrollStepMultiplier: 5 // as you scroll the chart sampling data in live p revi…" at bounding box center [745, 381] width 424 height 2069
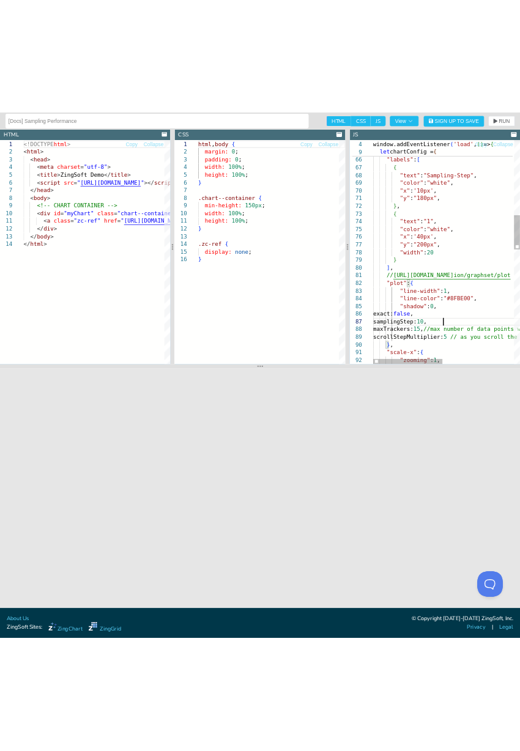
scroll to position [67, 104]
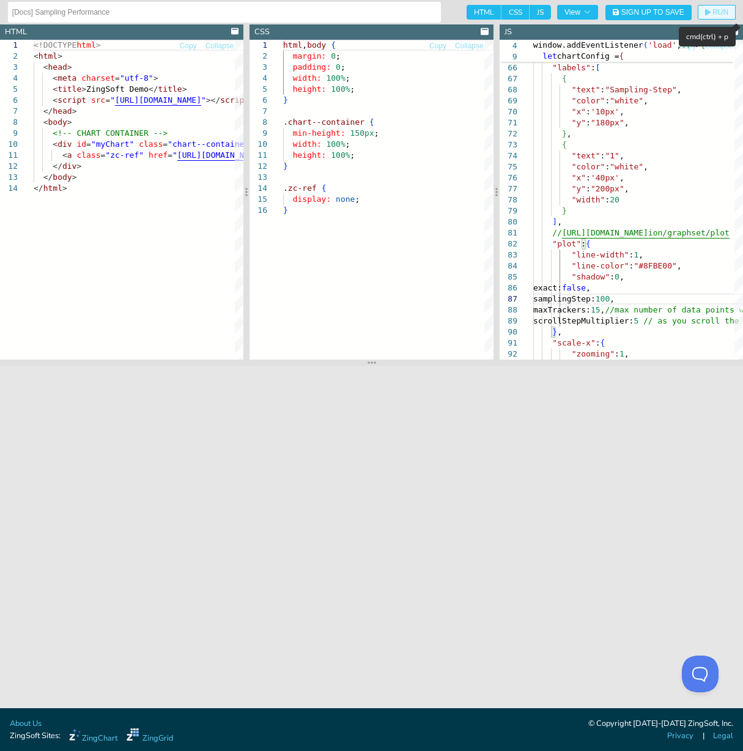
click at [718, 9] on span "RUN" at bounding box center [720, 12] width 16 height 7
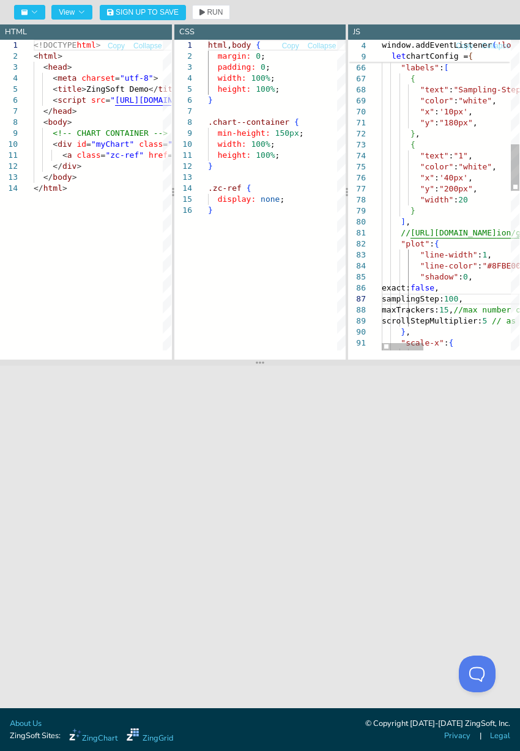
click at [219, 17] on button "RUN" at bounding box center [211, 12] width 38 height 15
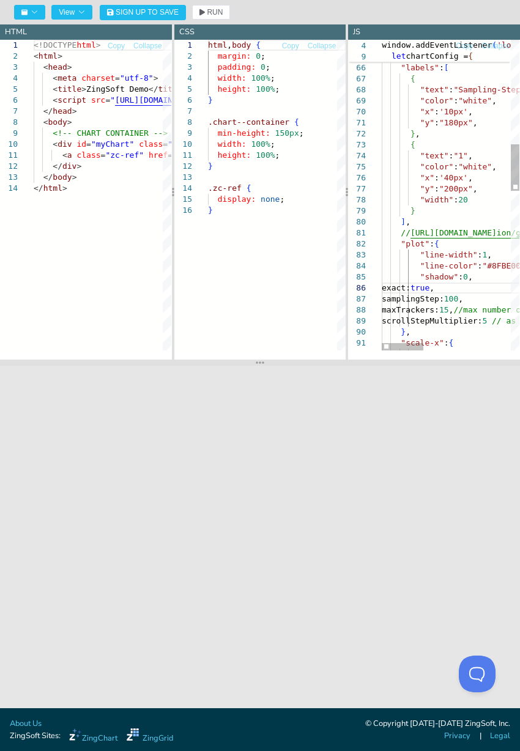
click at [210, 11] on span "RUN" at bounding box center [215, 12] width 16 height 7
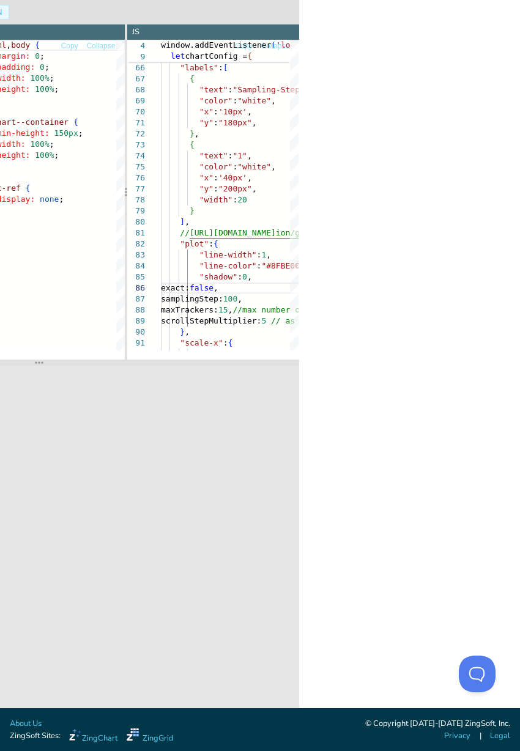
scroll to position [0, 0]
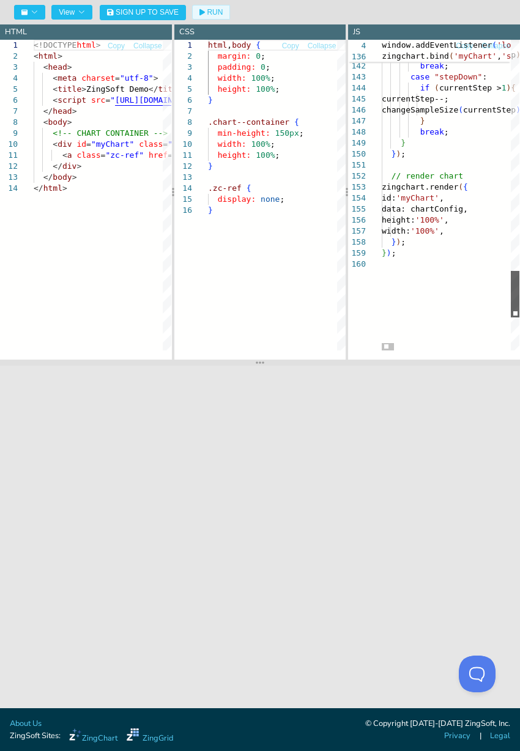
click at [510, 290] on div at bounding box center [514, 294] width 9 height 46
drag, startPoint x: 435, startPoint y: 230, endPoint x: 441, endPoint y: 231, distance: 6.1
click at [210, 10] on span "RUN" at bounding box center [215, 12] width 16 height 7
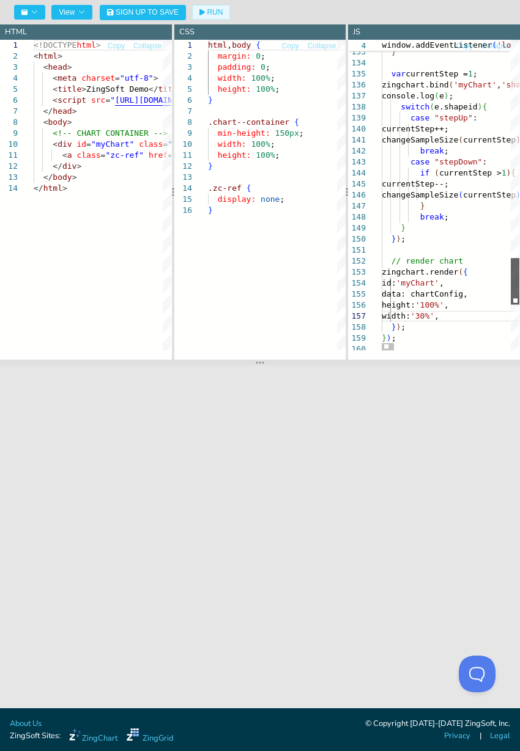
click at [518, 269] on div at bounding box center [514, 281] width 9 height 46
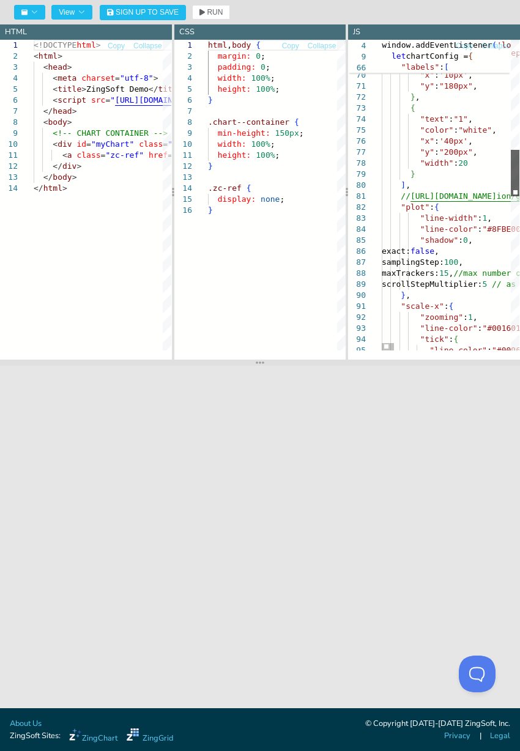
click at [519, 160] on div at bounding box center [514, 173] width 9 height 46
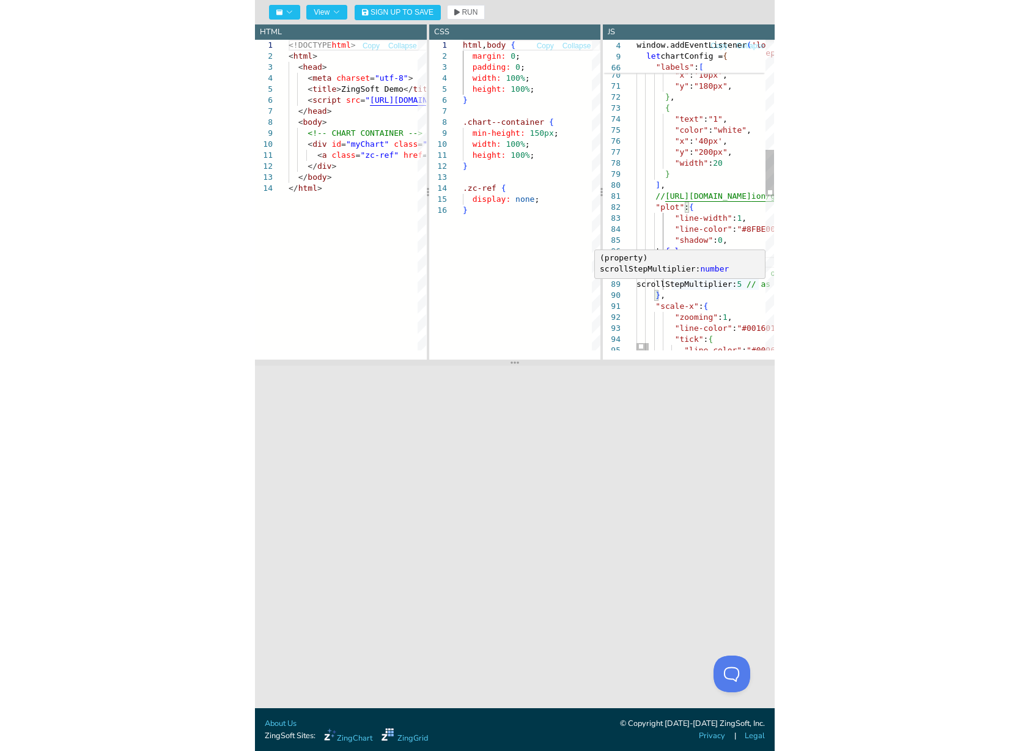
scroll to position [67, 105]
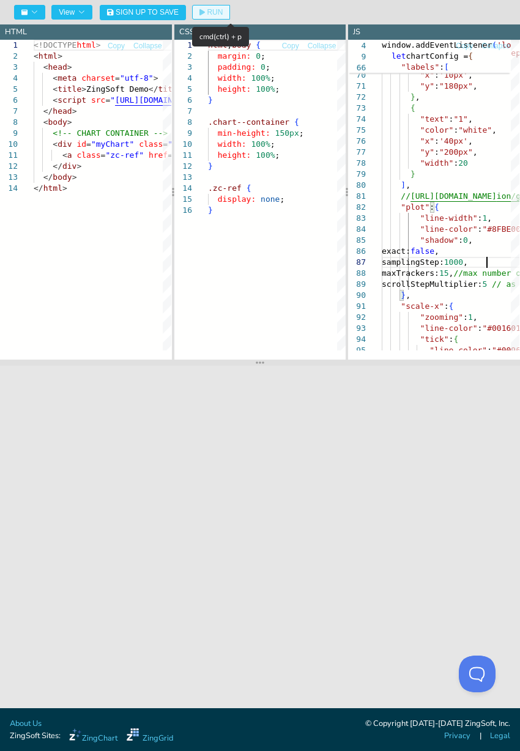
click at [209, 11] on span "RUN" at bounding box center [215, 12] width 16 height 7
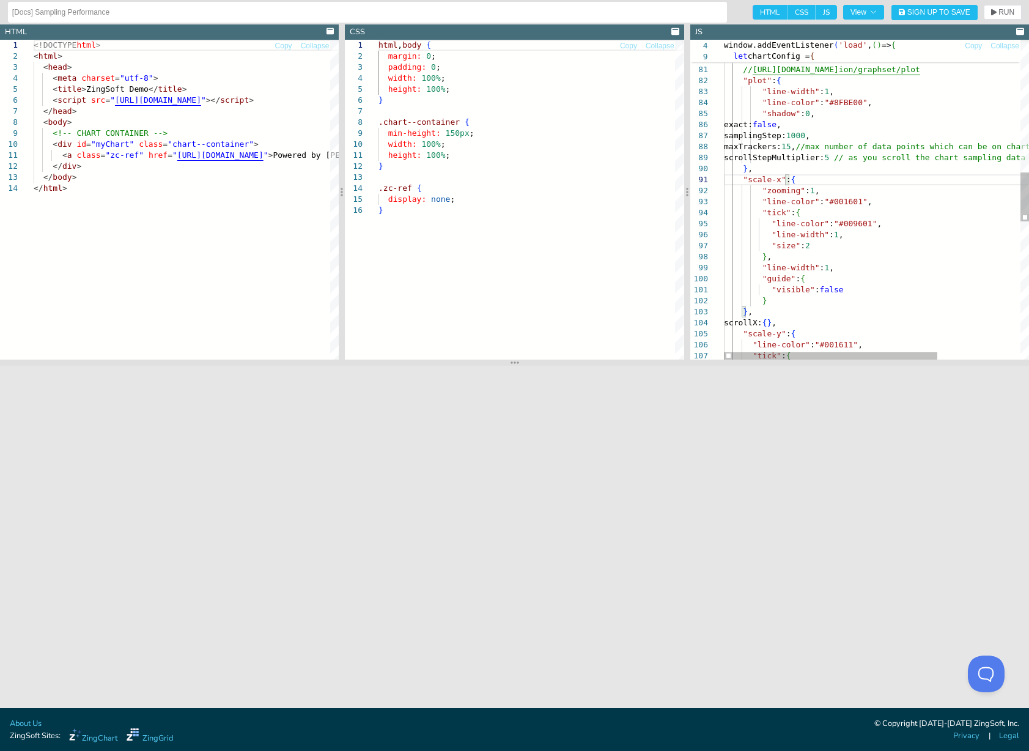
click at [827, 136] on div ""width" : 20 } ] , // [URL][DOMAIN_NAME] ion/graphset/plot "plot" : { "line-wid…" at bounding box center [936, 218] width 424 height 2069
click at [1006, 12] on span "RUN" at bounding box center [1006, 12] width 16 height 7
click at [818, 139] on div ""width" : 20 } ] , // [URL][DOMAIN_NAME] ion/graphset/plot "plot" : { "line-wid…" at bounding box center [936, 218] width 424 height 2069
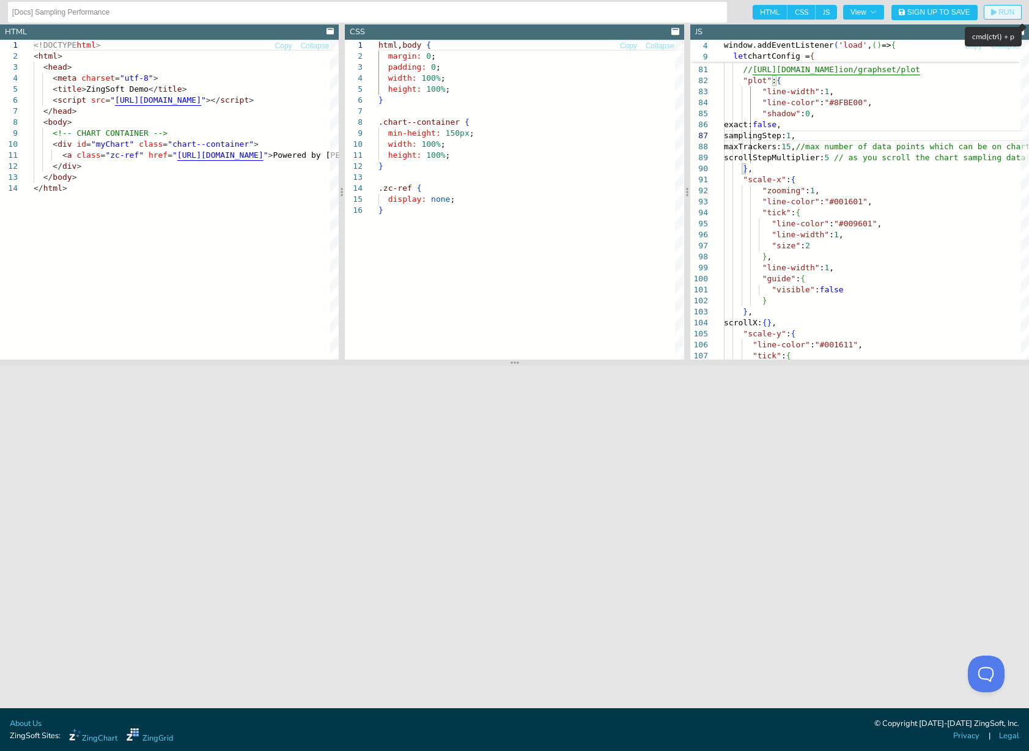
click at [1006, 11] on span "RUN" at bounding box center [1006, 12] width 16 height 7
click at [815, 147] on div ""width" : 20 } ] , // [URL][DOMAIN_NAME] ion/graphset/plot "plot" : { "line-wid…" at bounding box center [936, 218] width 424 height 2069
click at [1010, 12] on span "RUN" at bounding box center [1006, 12] width 16 height 7
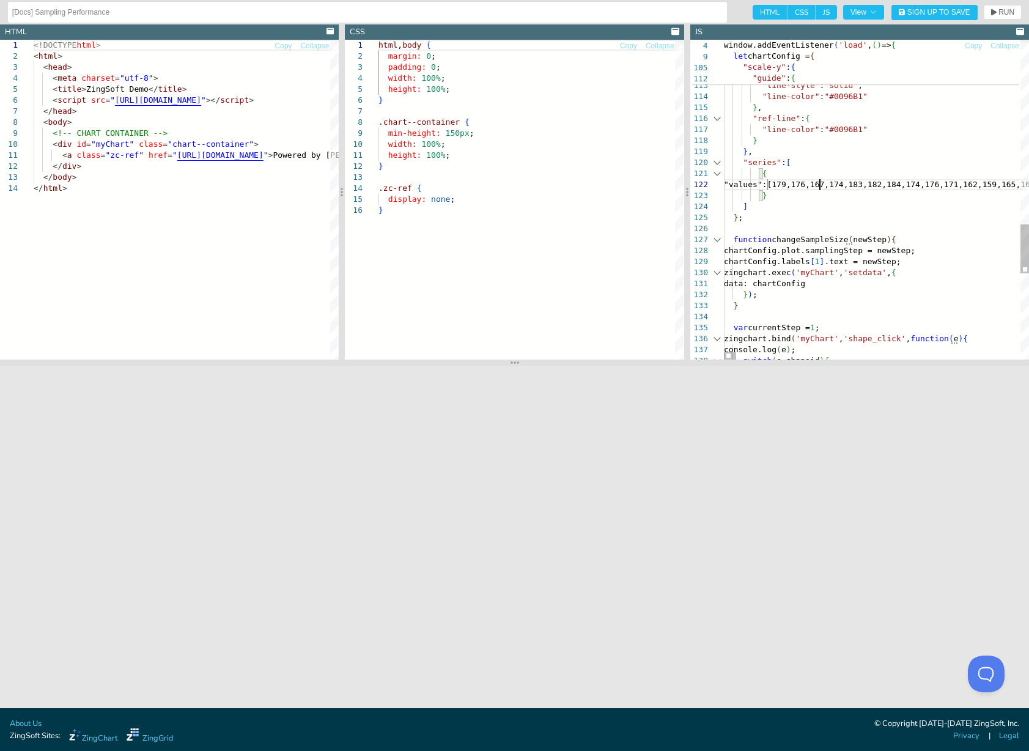
scroll to position [21, 92]
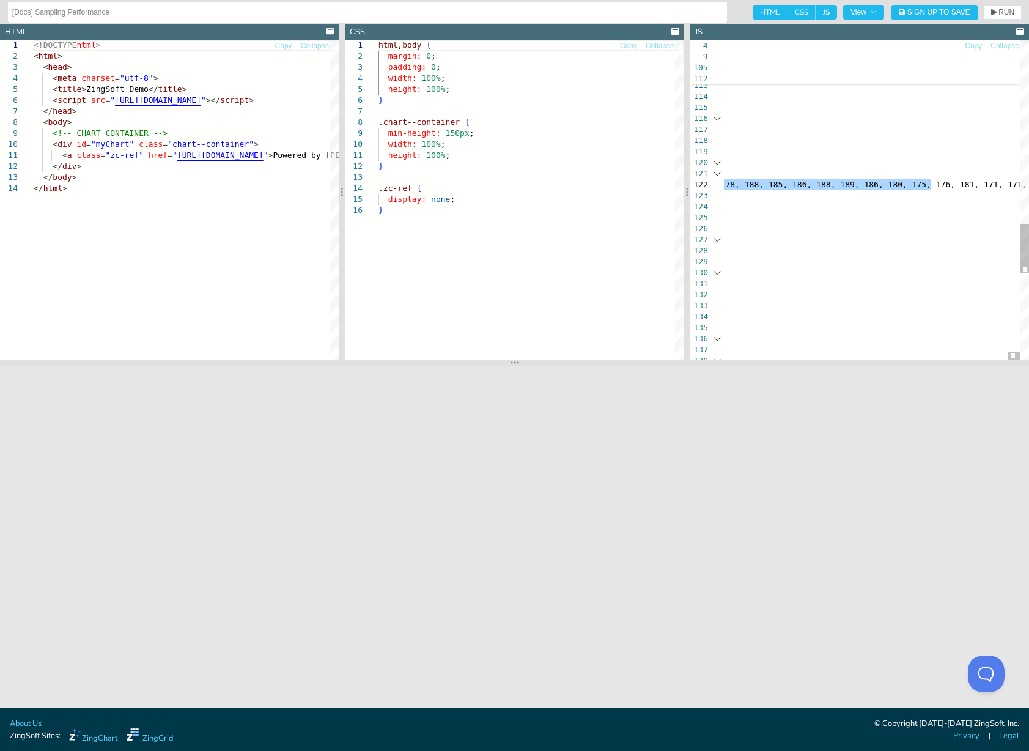
drag, startPoint x: 819, startPoint y: 183, endPoint x: 1032, endPoint y: 181, distance: 212.7
click at [1020, 352] on div at bounding box center [1014, 355] width 12 height 7
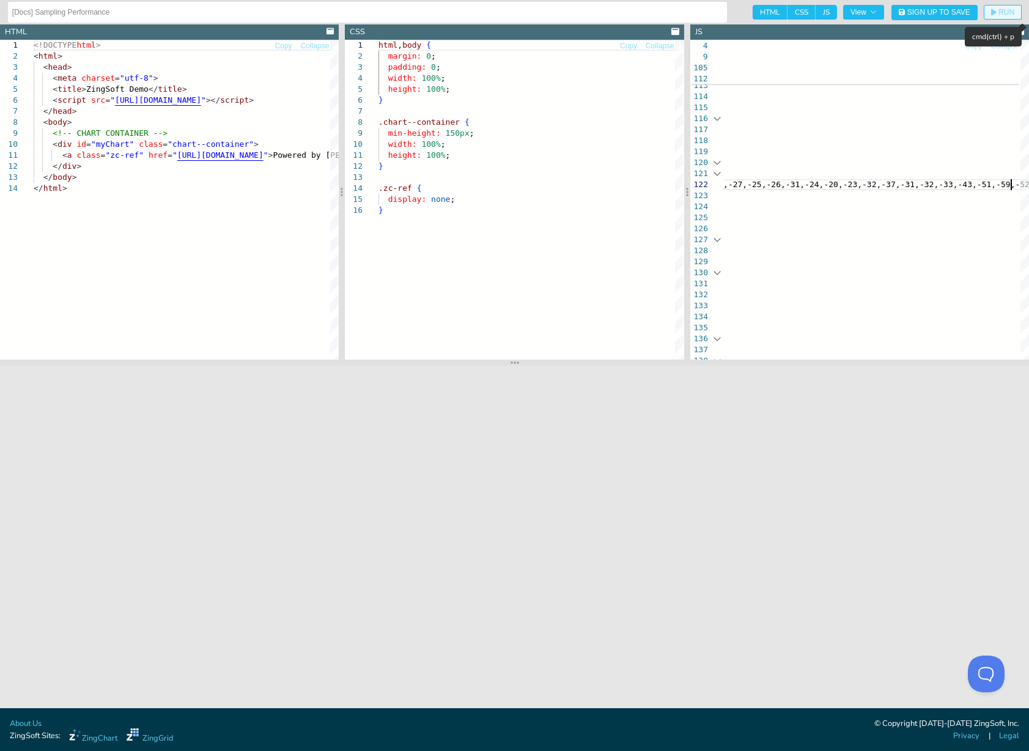
click at [999, 13] on span "RUN" at bounding box center [1006, 12] width 16 height 7
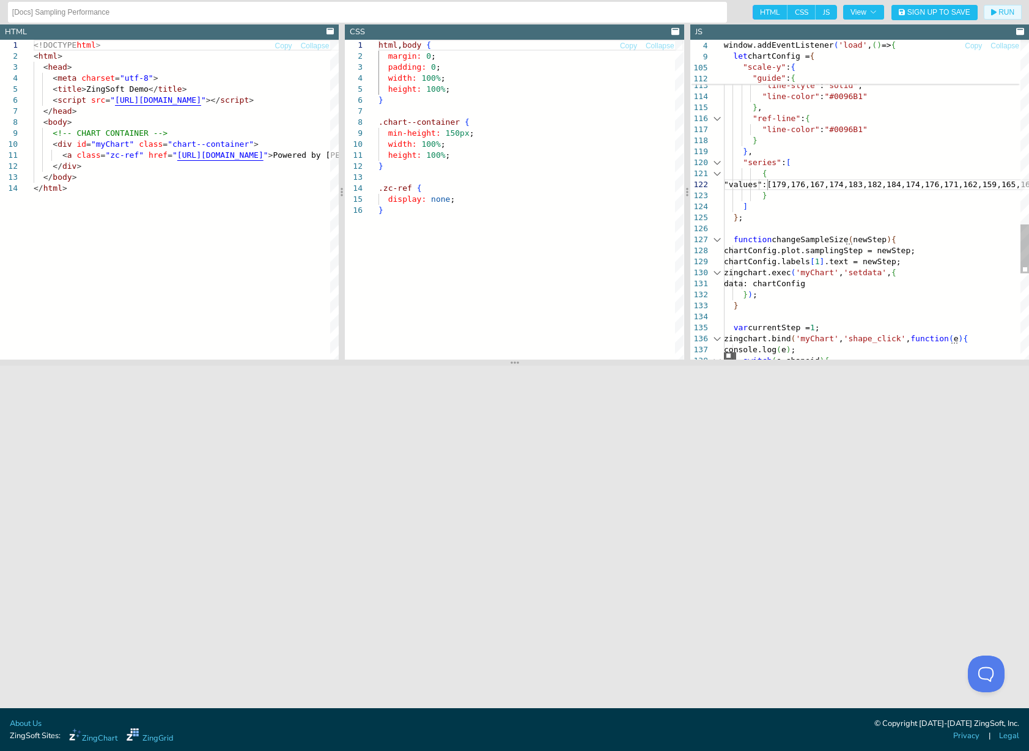
click at [724, 359] on div at bounding box center [730, 355] width 12 height 7
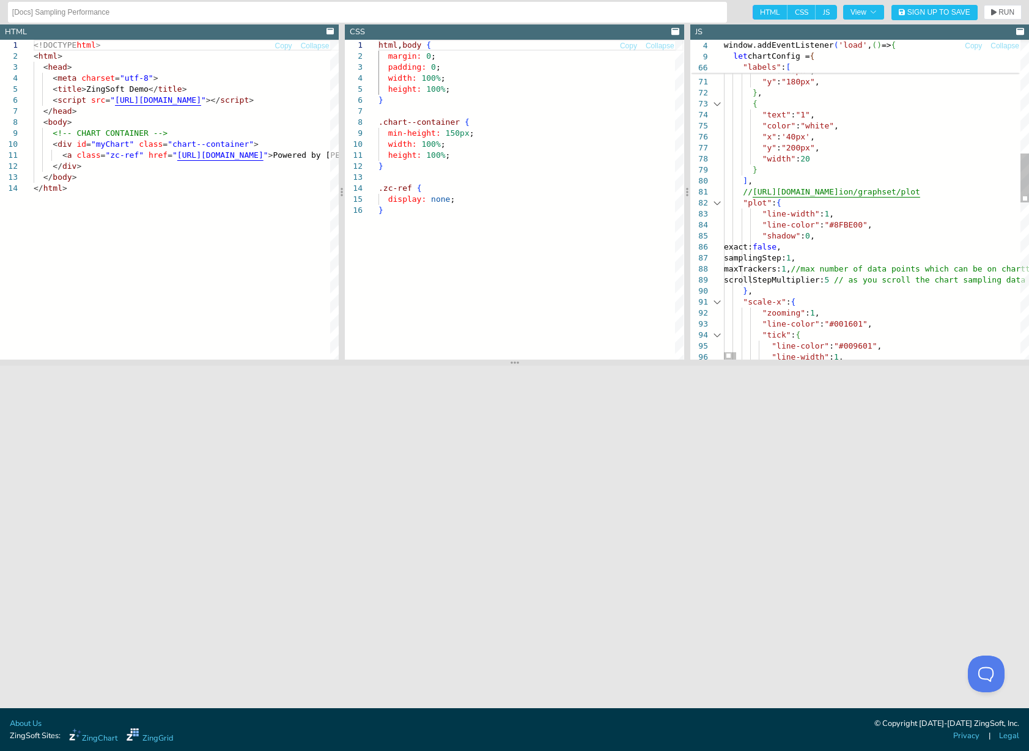
click at [1012, 9] on span "RUN" at bounding box center [1006, 12] width 16 height 7
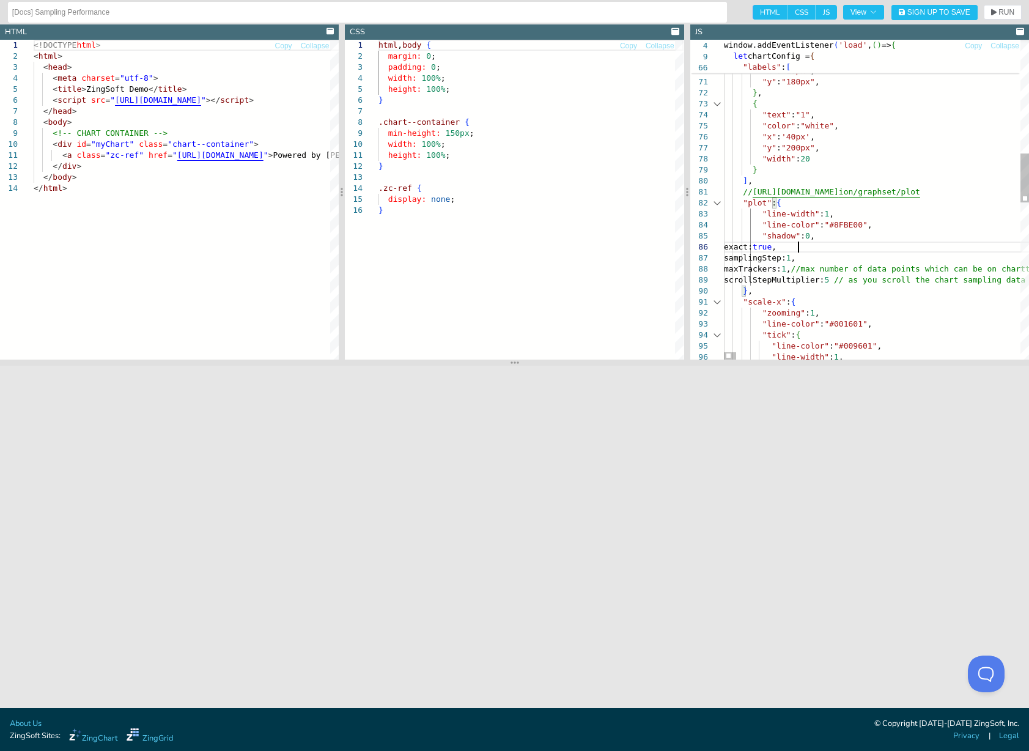
click at [1004, 17] on button "RUN" at bounding box center [1003, 12] width 38 height 15
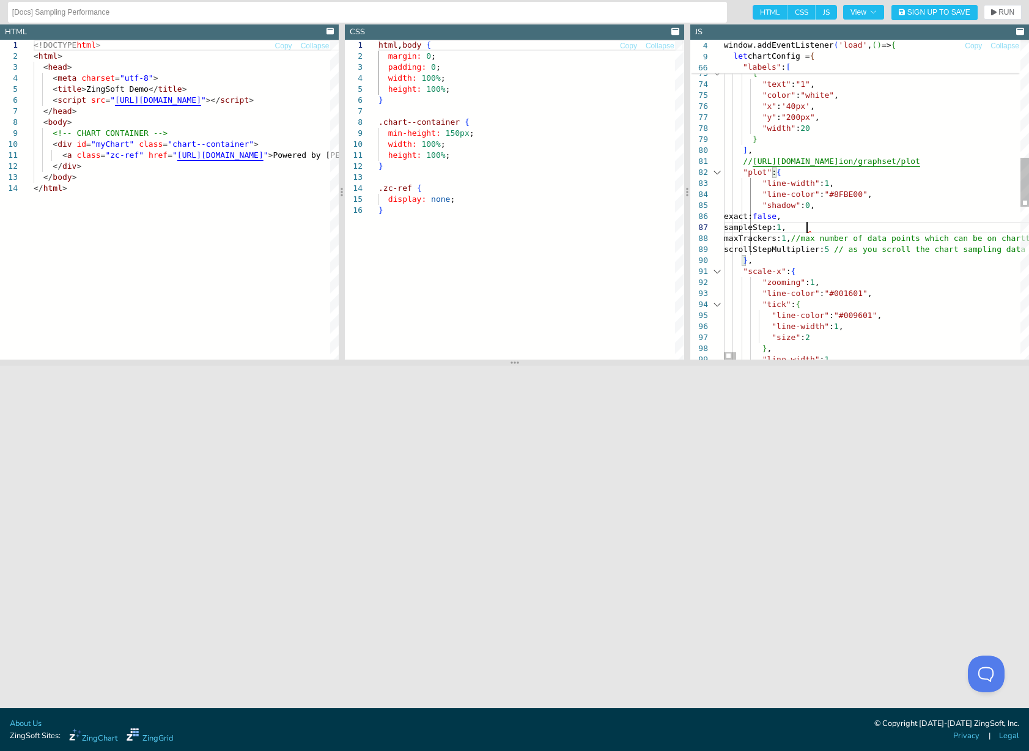
click at [998, 12] on span "RUN" at bounding box center [1002, 12] width 23 height 7
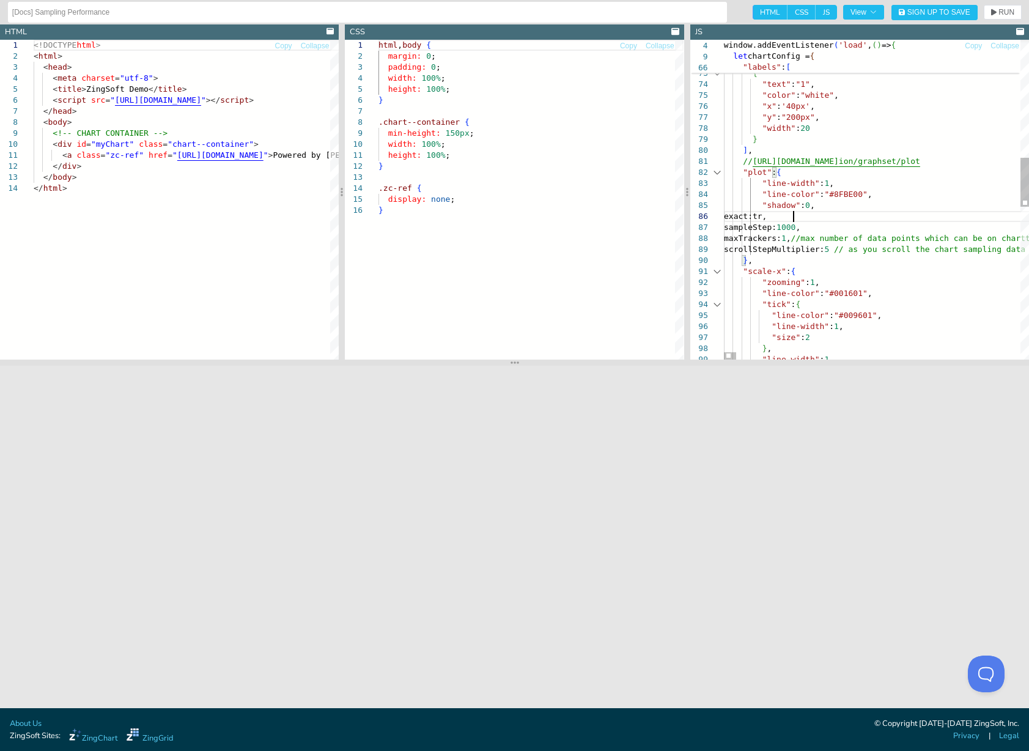
scroll to position [64, 78]
click at [1001, 10] on span "RUN" at bounding box center [1006, 12] width 16 height 7
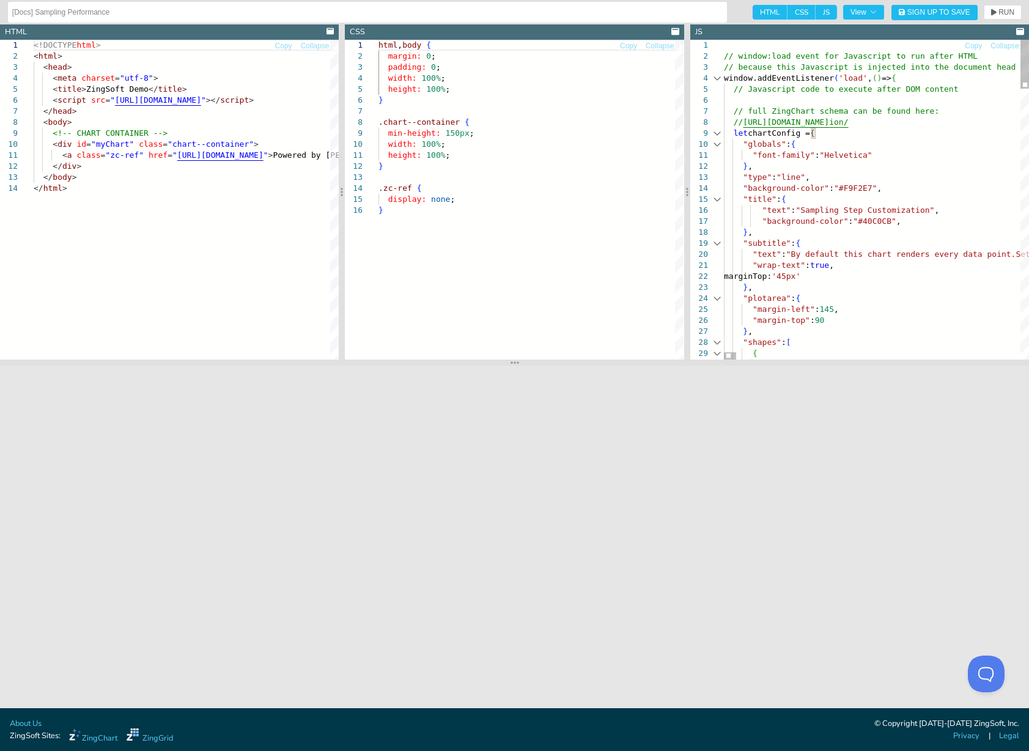
click at [720, 59] on div "2" at bounding box center [707, 56] width 34 height 11
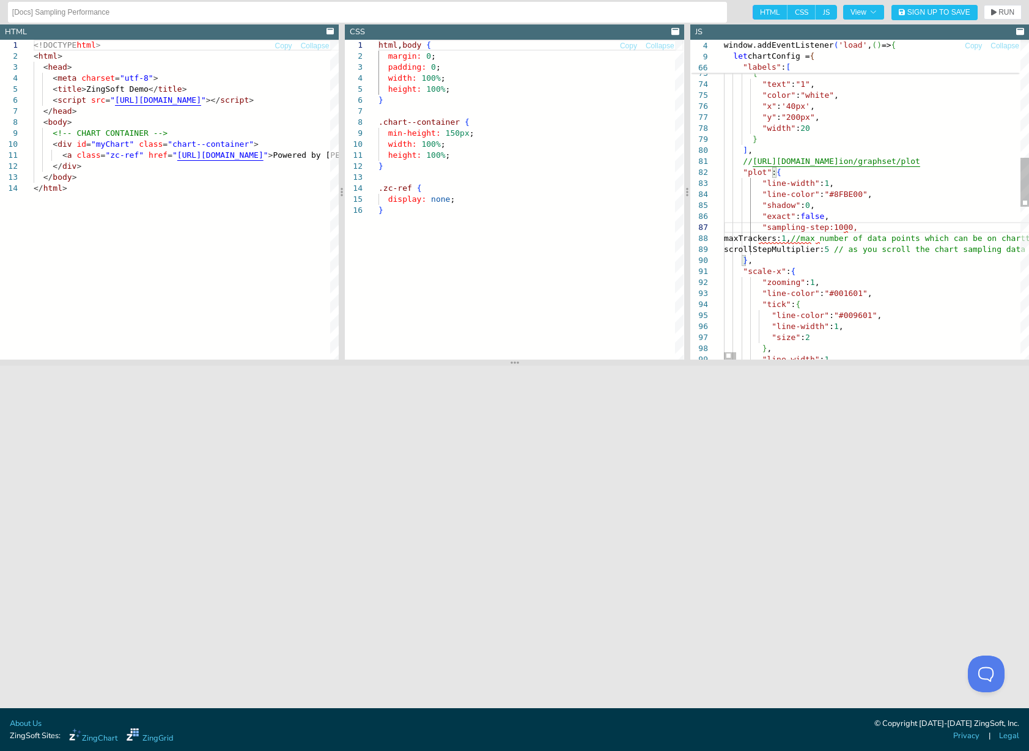
click at [1007, 11] on span "RUN" at bounding box center [1006, 12] width 16 height 7
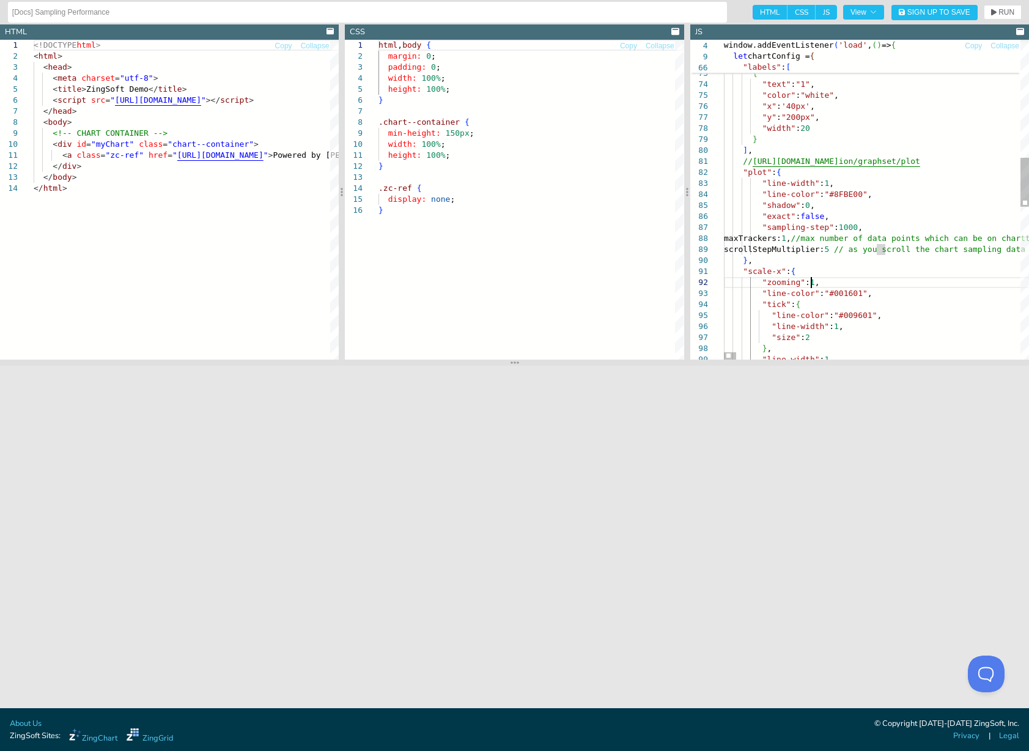
scroll to position [67, 144]
click at [996, 14] on span "RUN" at bounding box center [1002, 12] width 23 height 7
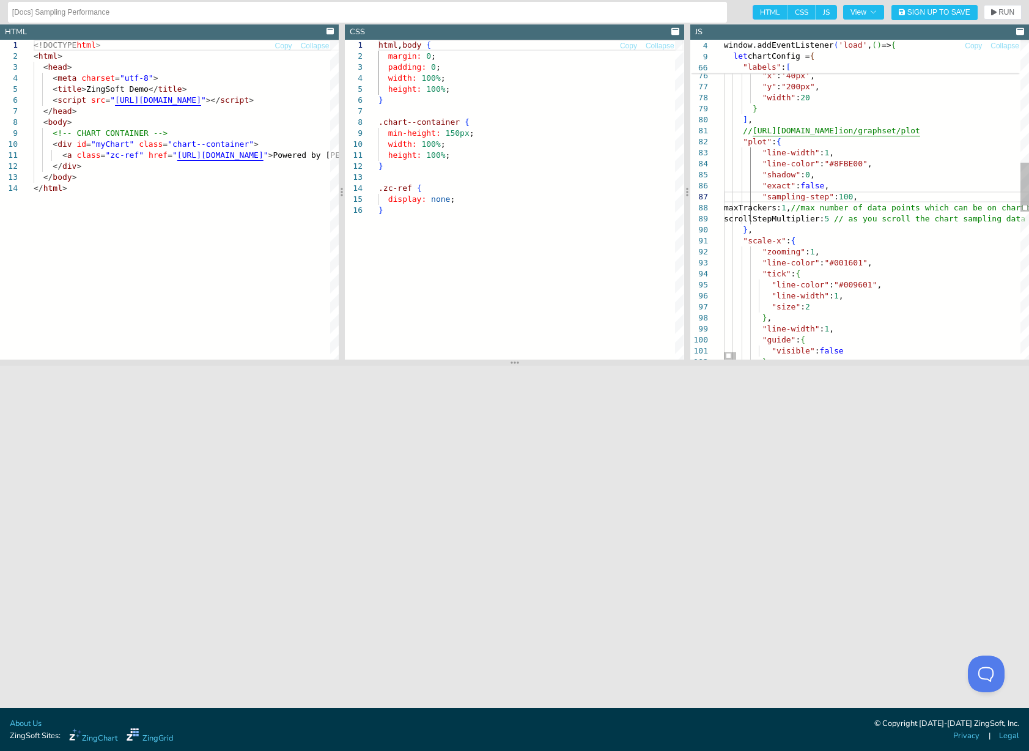
scroll to position [67, 113]
drag, startPoint x: 795, startPoint y: 197, endPoint x: 818, endPoint y: 197, distance: 23.8
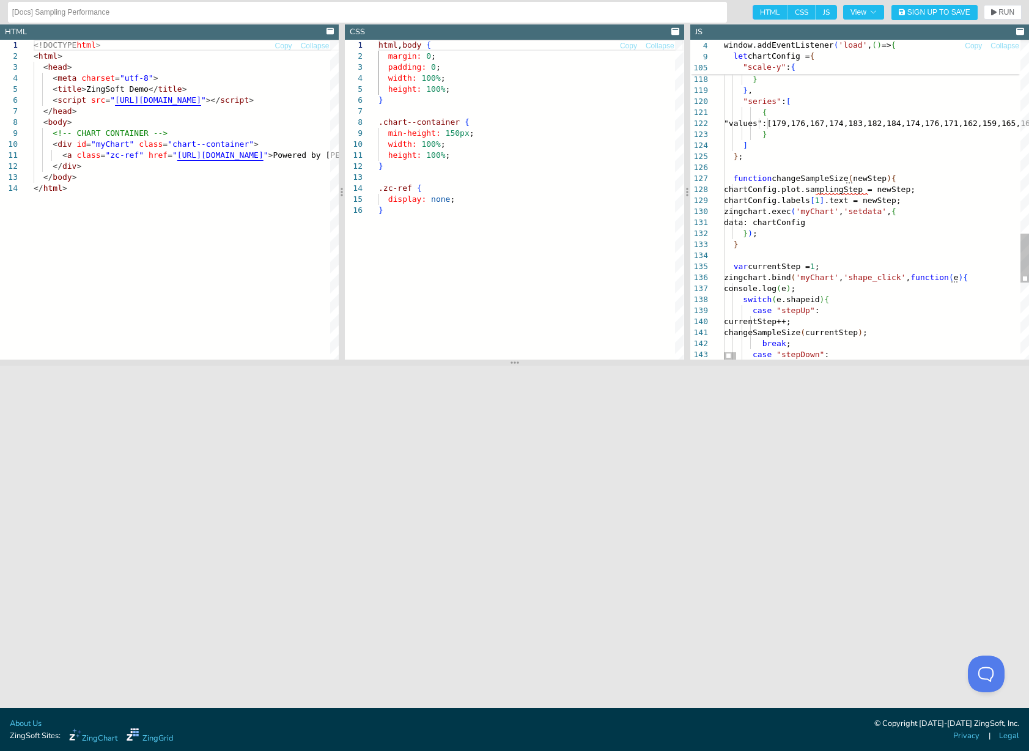
click at [1001, 11] on span "RUN" at bounding box center [1006, 12] width 16 height 7
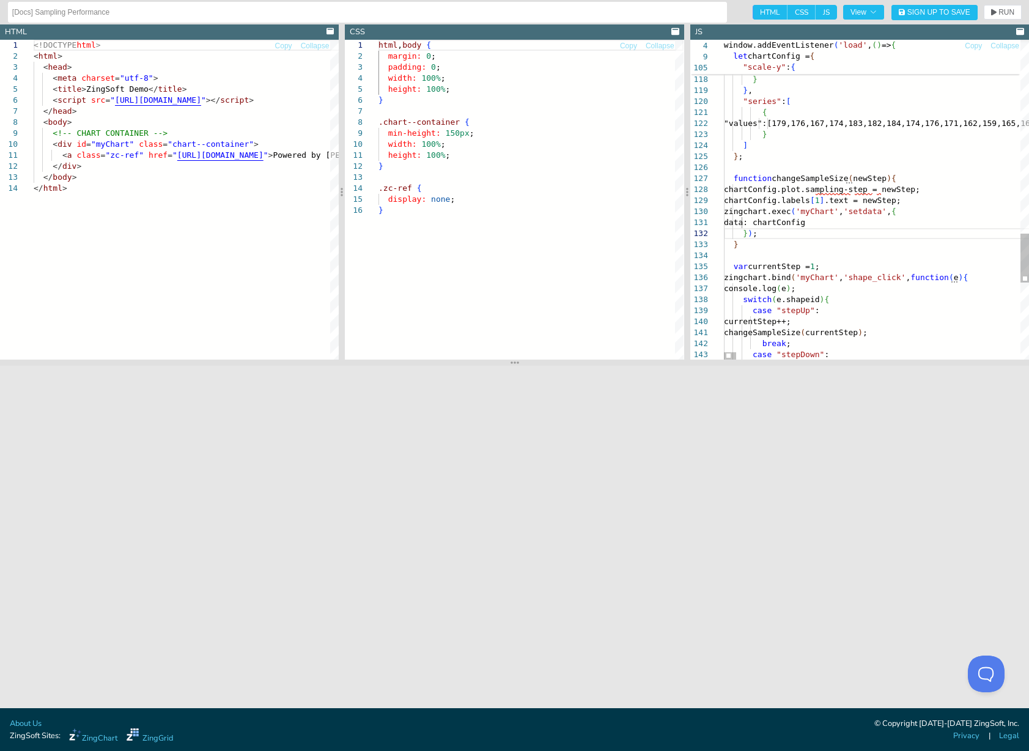
scroll to position [67, 30]
click at [999, 11] on span "RUN" at bounding box center [1006, 12] width 16 height 7
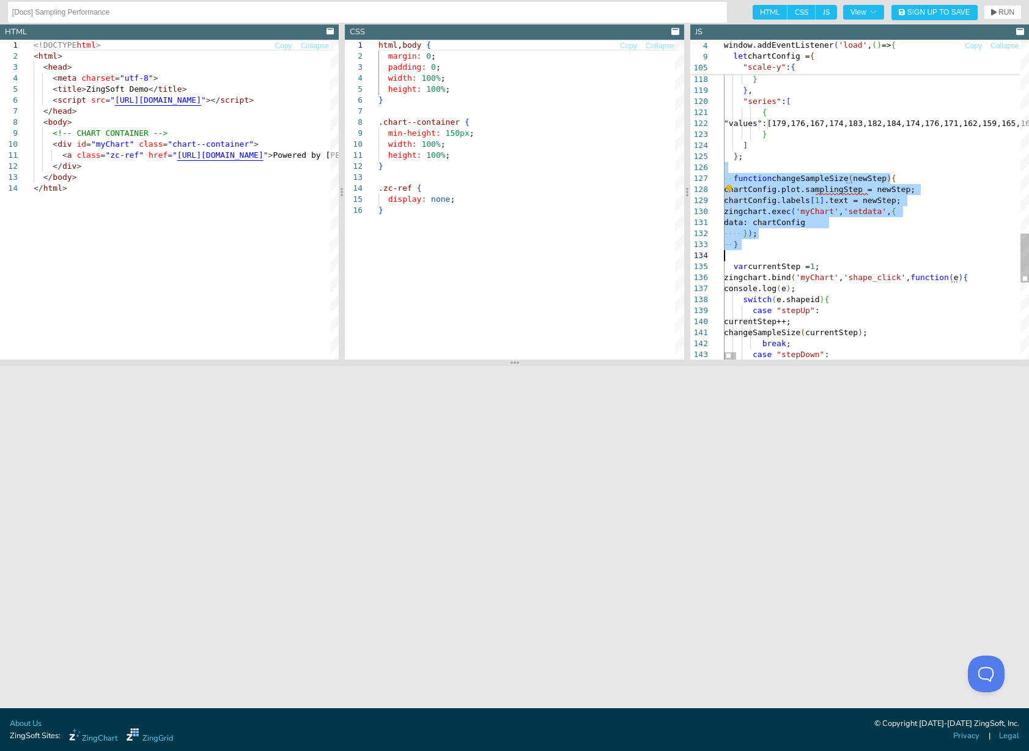
drag, startPoint x: 734, startPoint y: 172, endPoint x: 763, endPoint y: 256, distance: 88.5
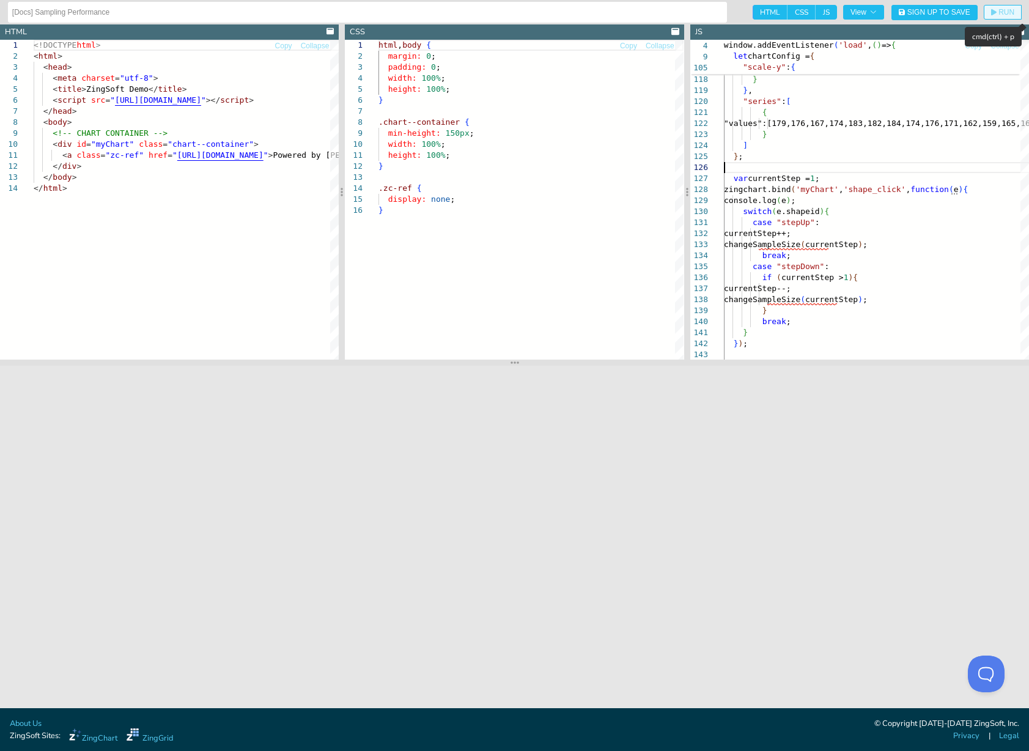
click at [1005, 13] on span "RUN" at bounding box center [1006, 12] width 16 height 7
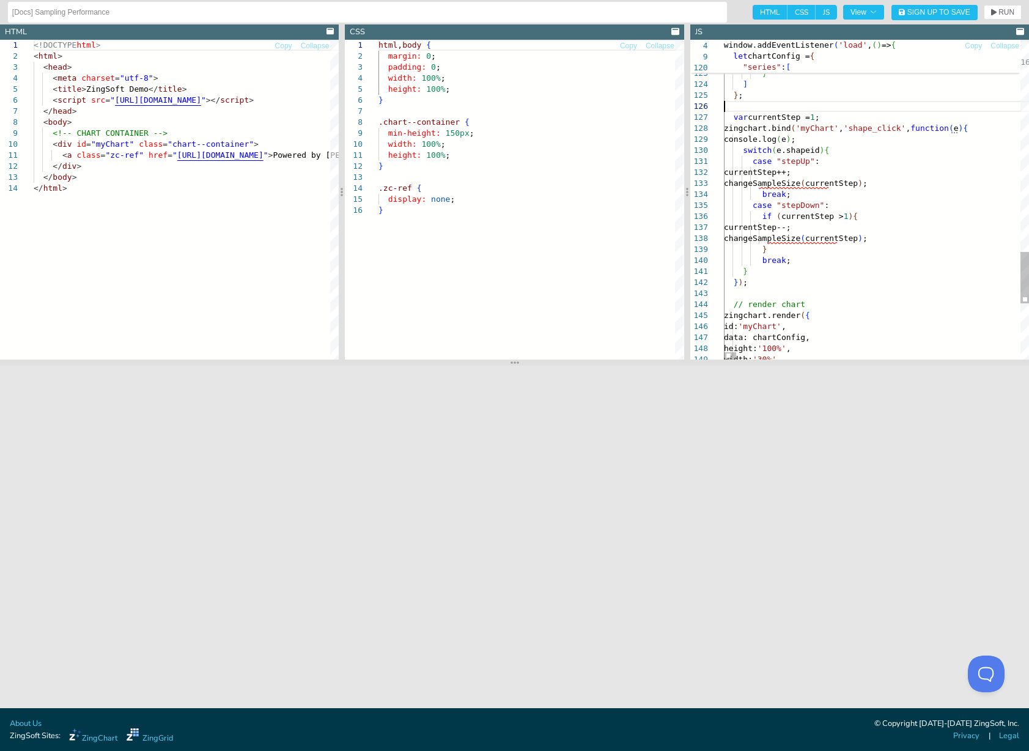
scroll to position [67, 0]
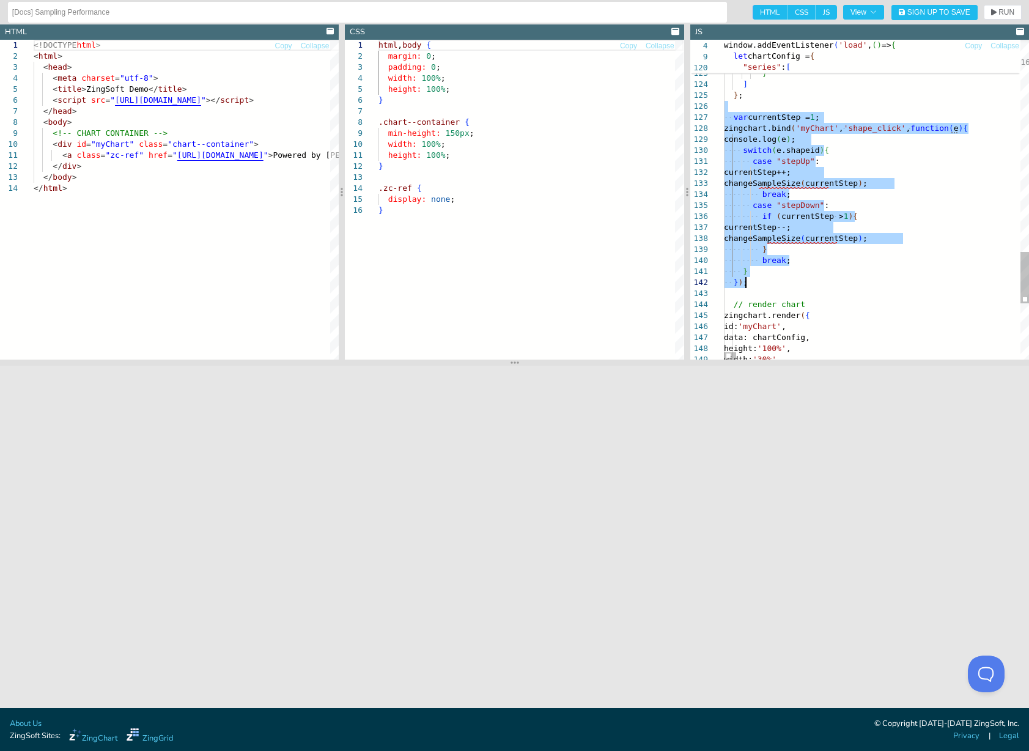
drag, startPoint x: 734, startPoint y: 107, endPoint x: 770, endPoint y: 285, distance: 182.0
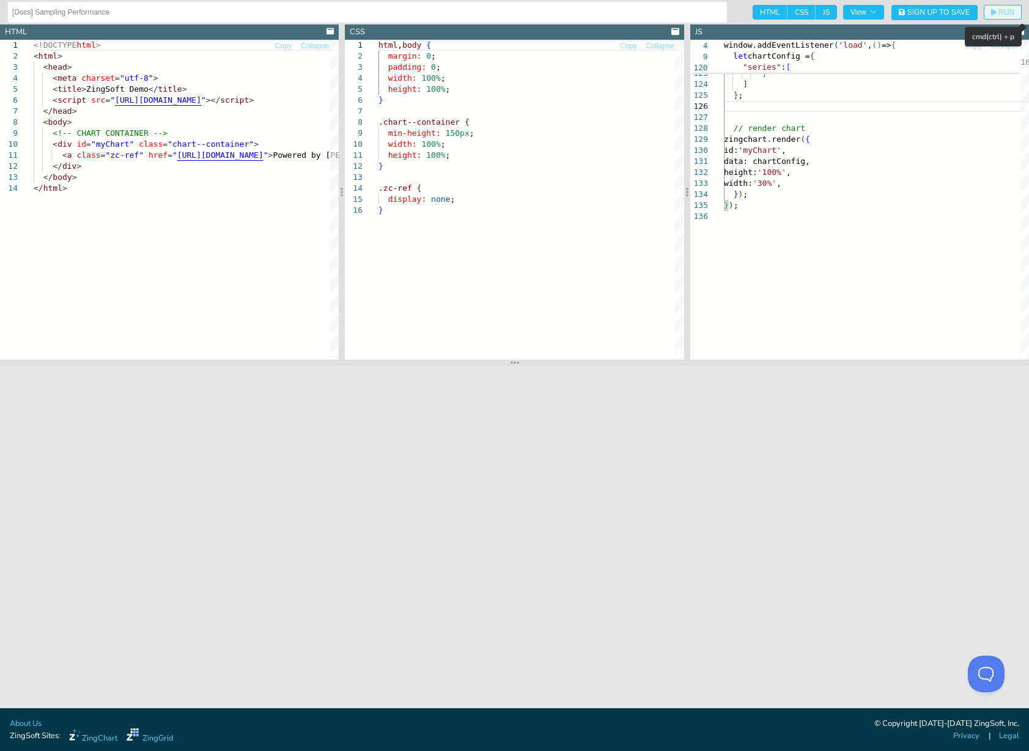
click at [1005, 13] on span "RUN" at bounding box center [1006, 12] width 16 height 7
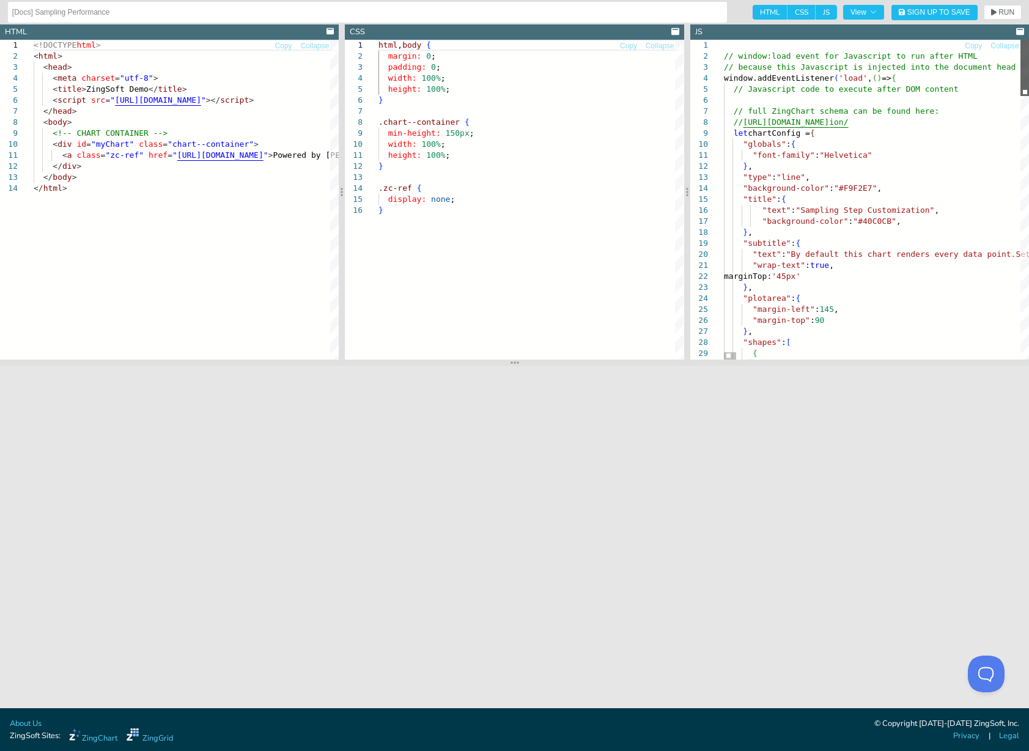
click at [1029, 46] on div at bounding box center [1024, 68] width 9 height 56
click at [724, 60] on div ""type" : "line" , "background-color" : "#F9F2E7" , "title" : { "text" : "Sampli…" at bounding box center [876, 200] width 305 height 320
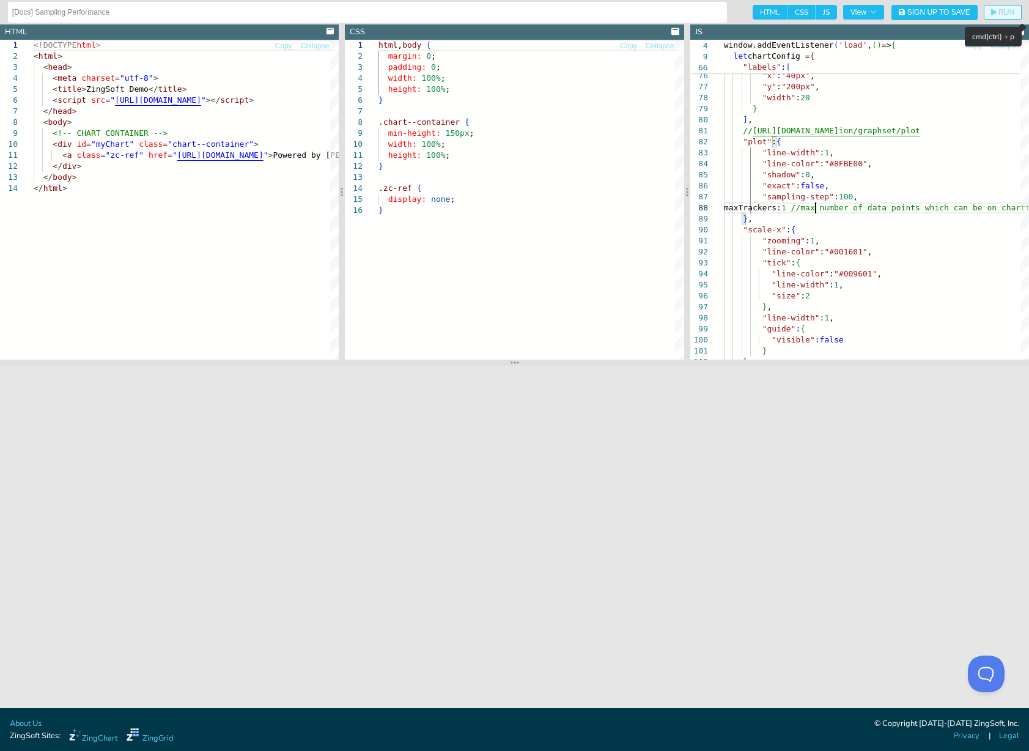
click at [1002, 12] on span "RUN" at bounding box center [1006, 12] width 16 height 7
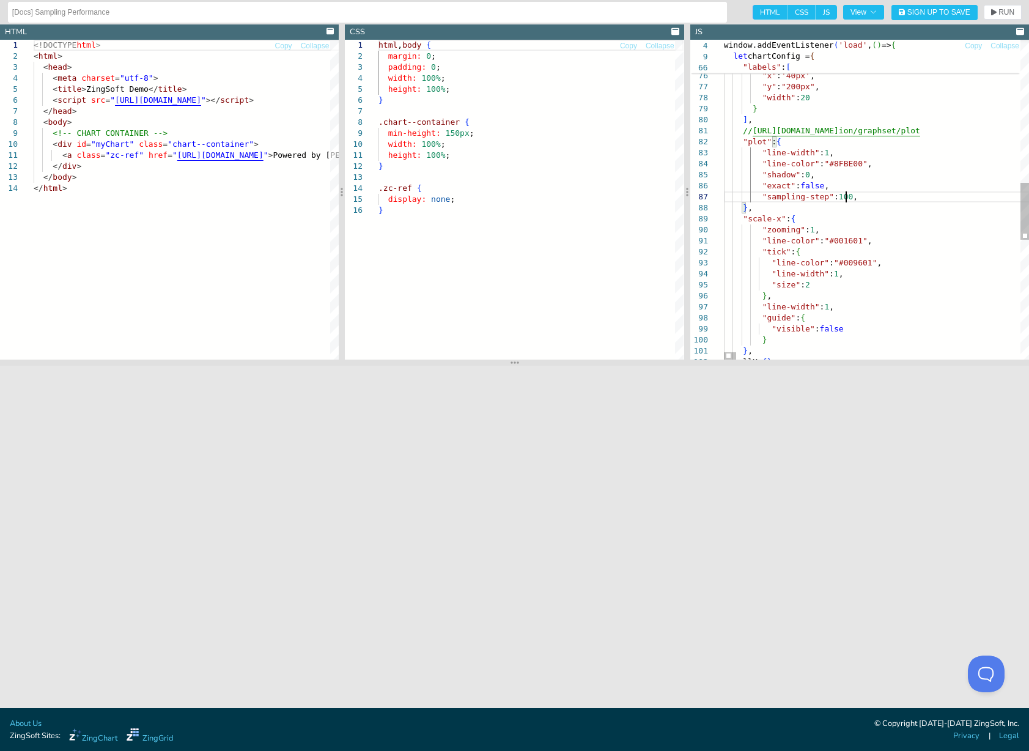
click at [1002, 8] on button "RUN" at bounding box center [1003, 12] width 38 height 15
click at [1001, 11] on span "RUN" at bounding box center [1006, 12] width 16 height 7
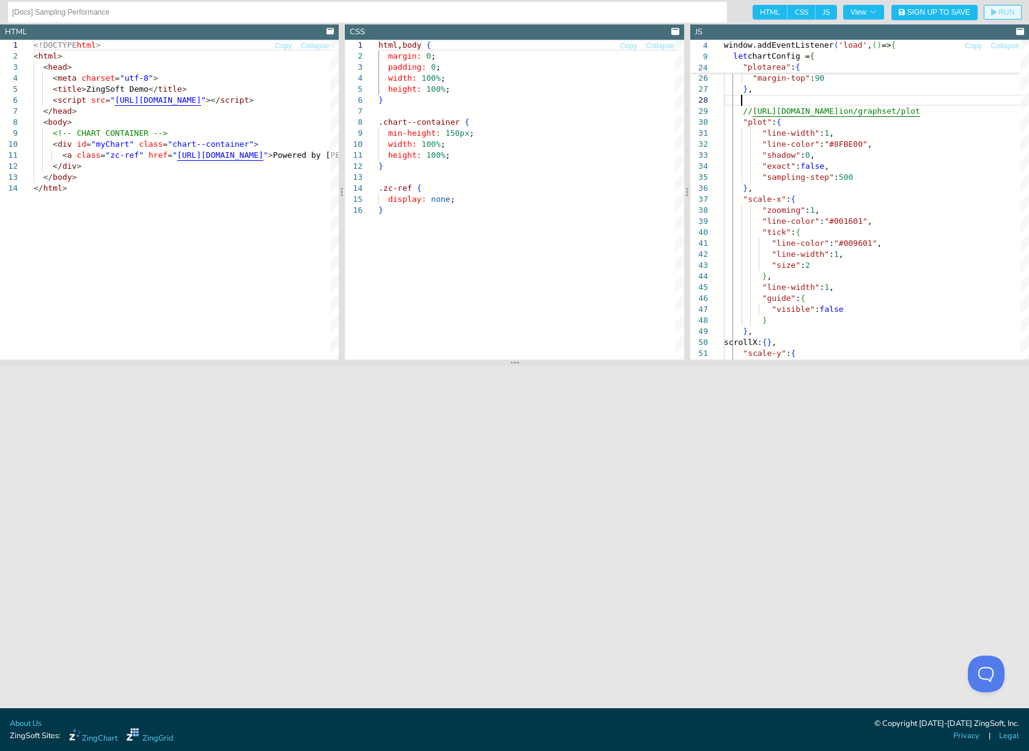
click at [1005, 12] on span "RUN" at bounding box center [1006, 12] width 16 height 7
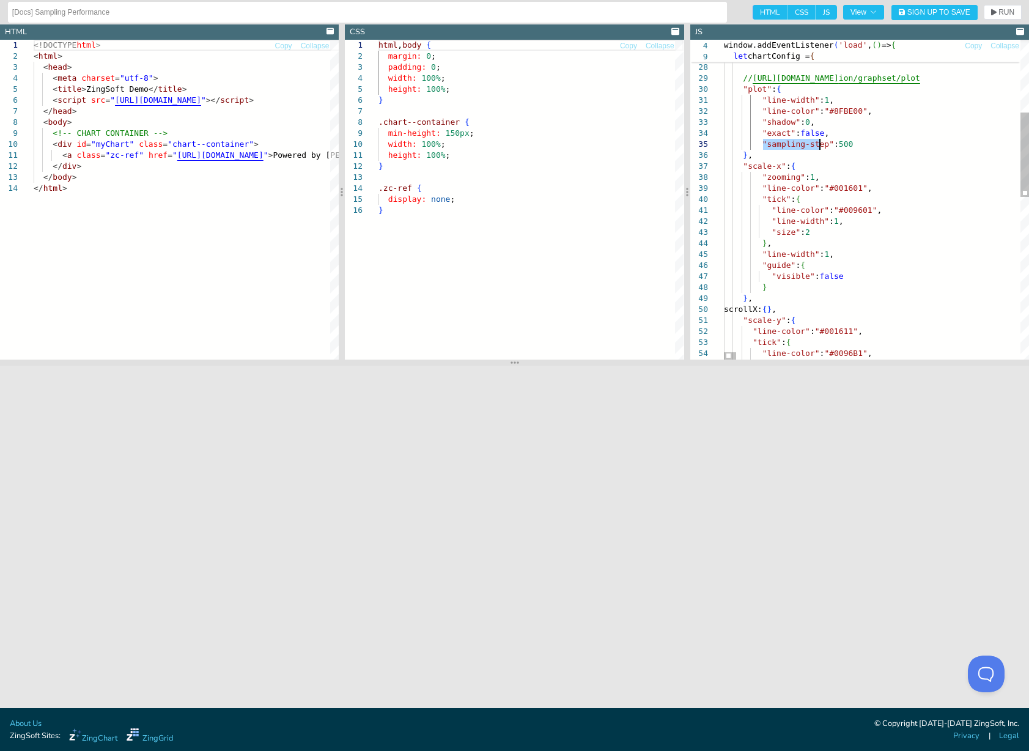
drag, startPoint x: 763, startPoint y: 144, endPoint x: 818, endPoint y: 142, distance: 55.0
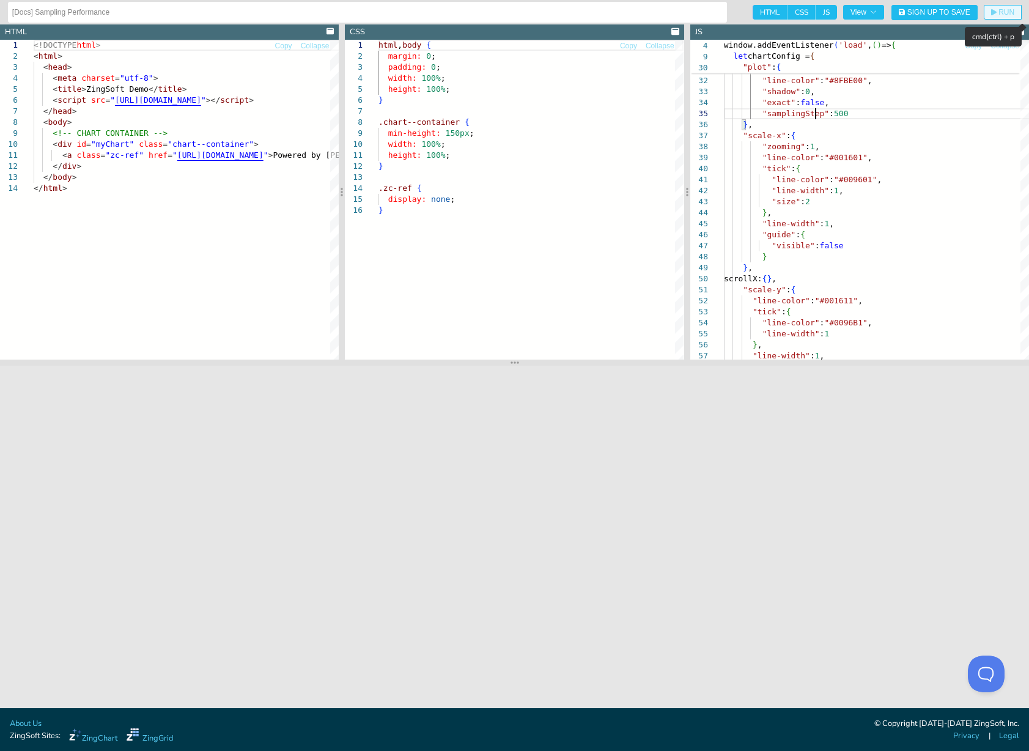
click at [998, 15] on span "RUN" at bounding box center [1006, 12] width 16 height 7
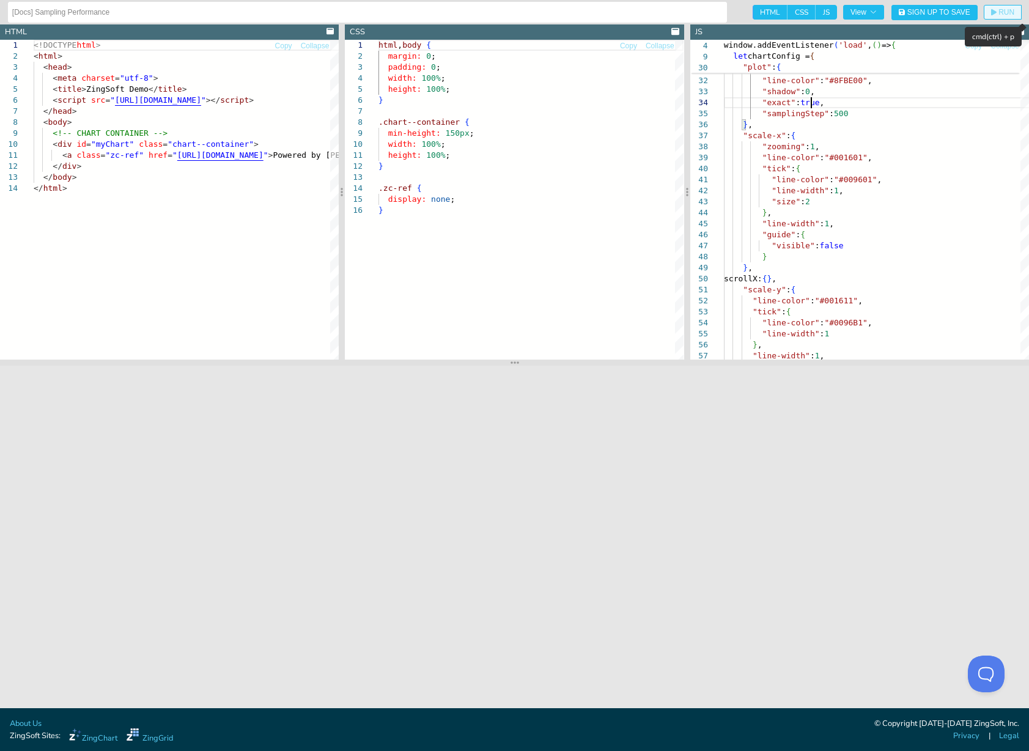
click at [1012, 13] on span "RUN" at bounding box center [1006, 12] width 16 height 7
click at [999, 15] on span "RUN" at bounding box center [1006, 12] width 16 height 7
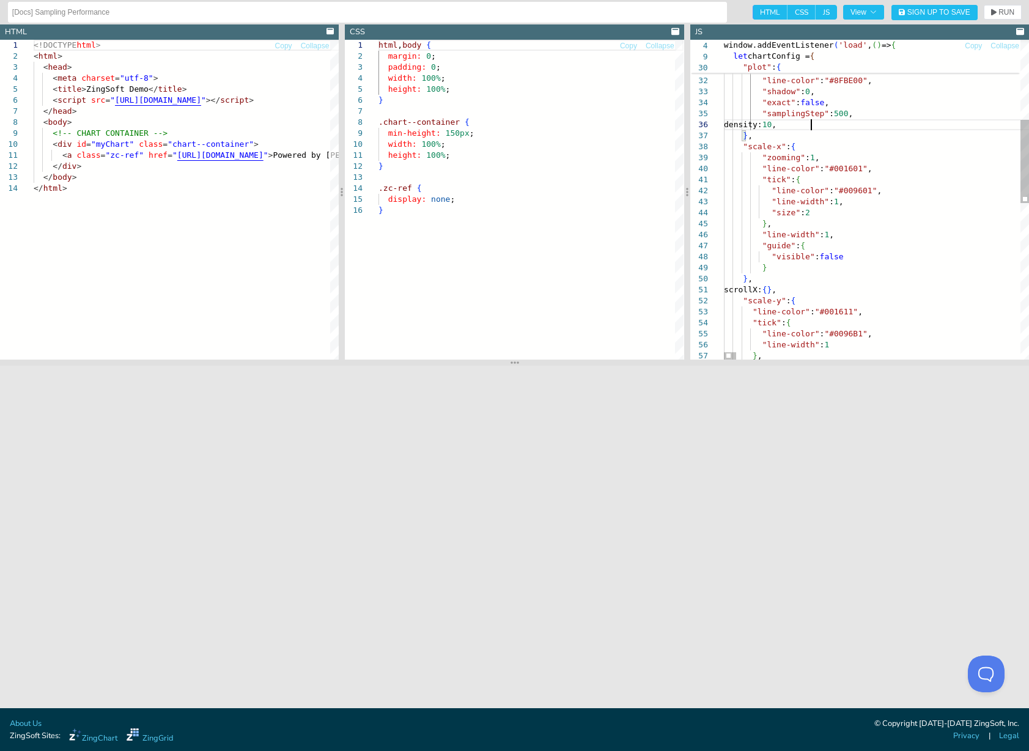
scroll to position [56, 86]
click at [1008, 10] on span "RUN" at bounding box center [1006, 12] width 16 height 7
click at [1008, 17] on button "RUN" at bounding box center [1003, 12] width 38 height 15
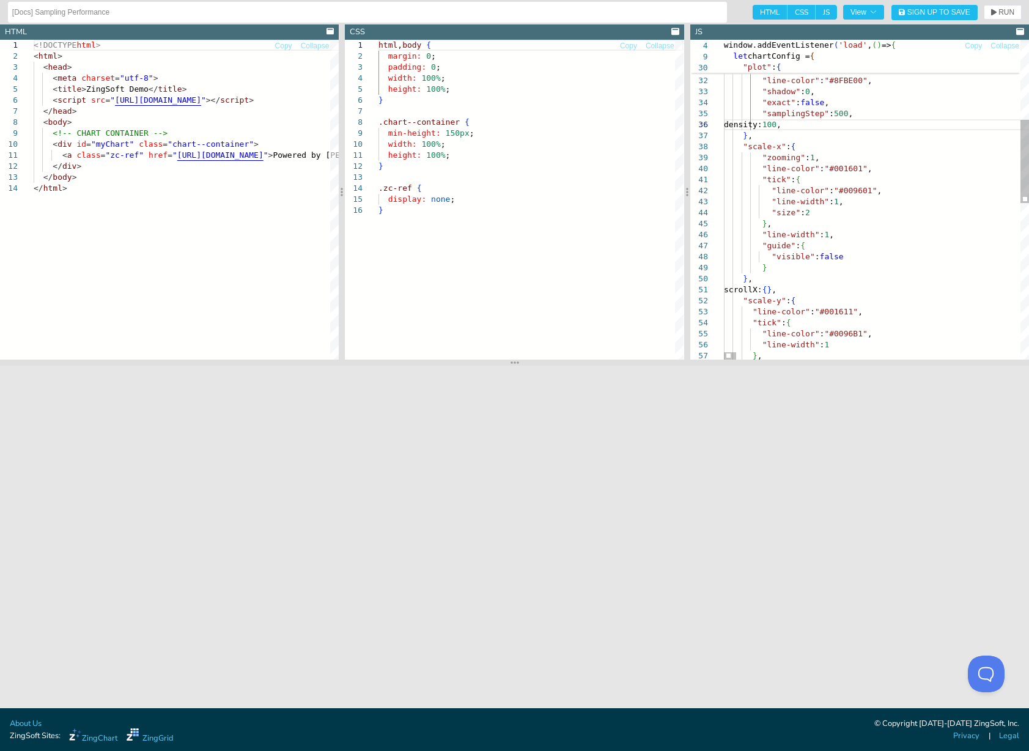
type textarea ""line-width":1, "line-color":"#8FBE00", "shadow":0, "exact":false, "samplingSte…"
click at [996, 16] on span "RUN" at bounding box center [1002, 12] width 23 height 7
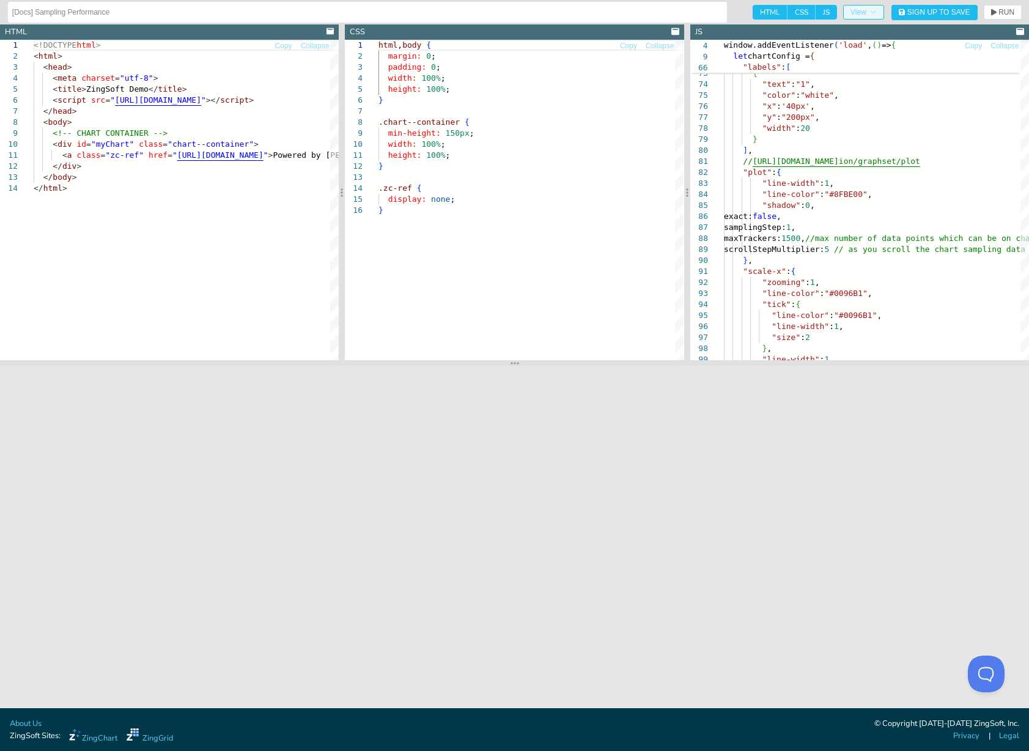
click at [869, 14] on icon "button" at bounding box center [872, 12] width 7 height 7
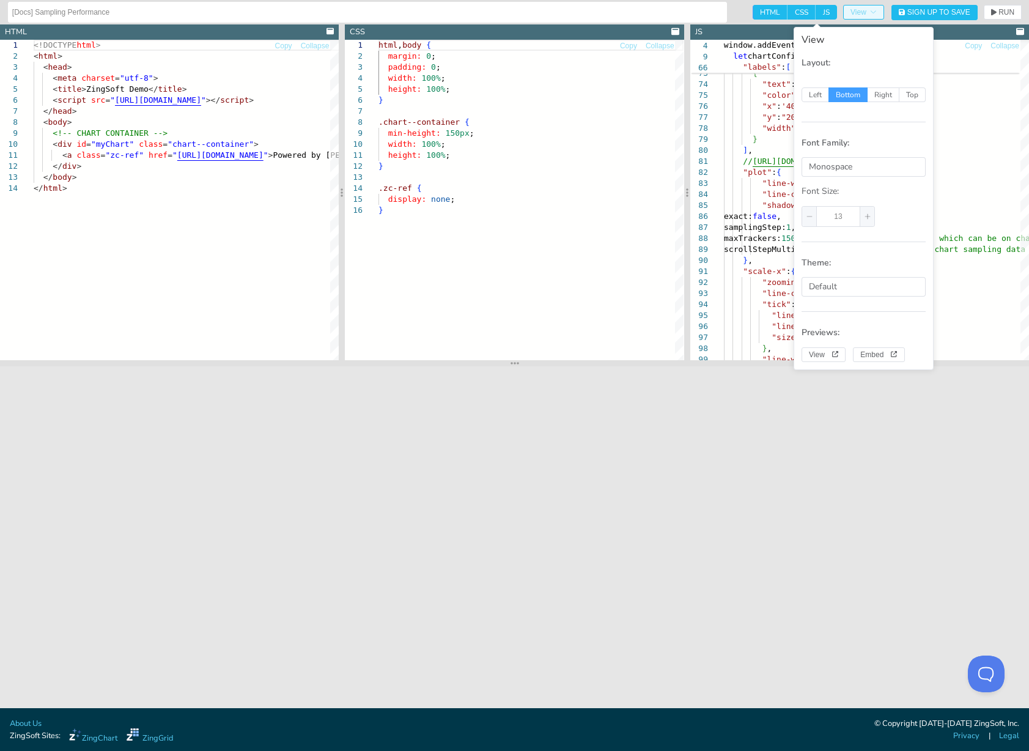
click at [872, 13] on icon "button" at bounding box center [872, 12] width 7 height 7
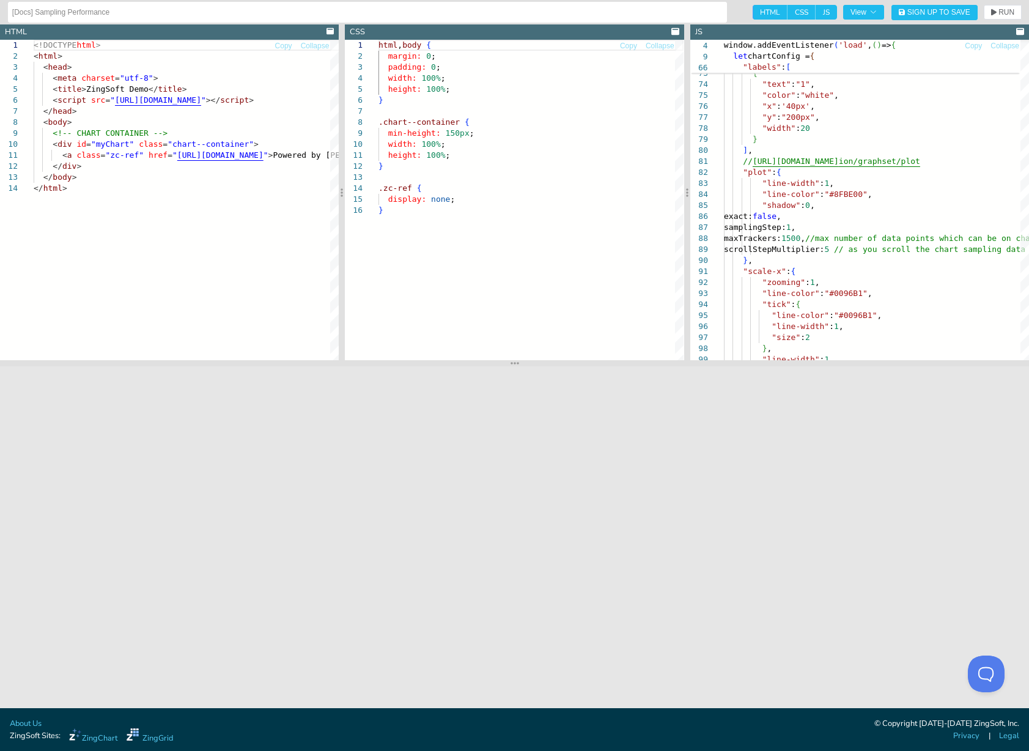
click at [823, 12] on span "JS" at bounding box center [825, 12] width 21 height 15
click at [823, 12] on input "JS" at bounding box center [819, 9] width 8 height 8
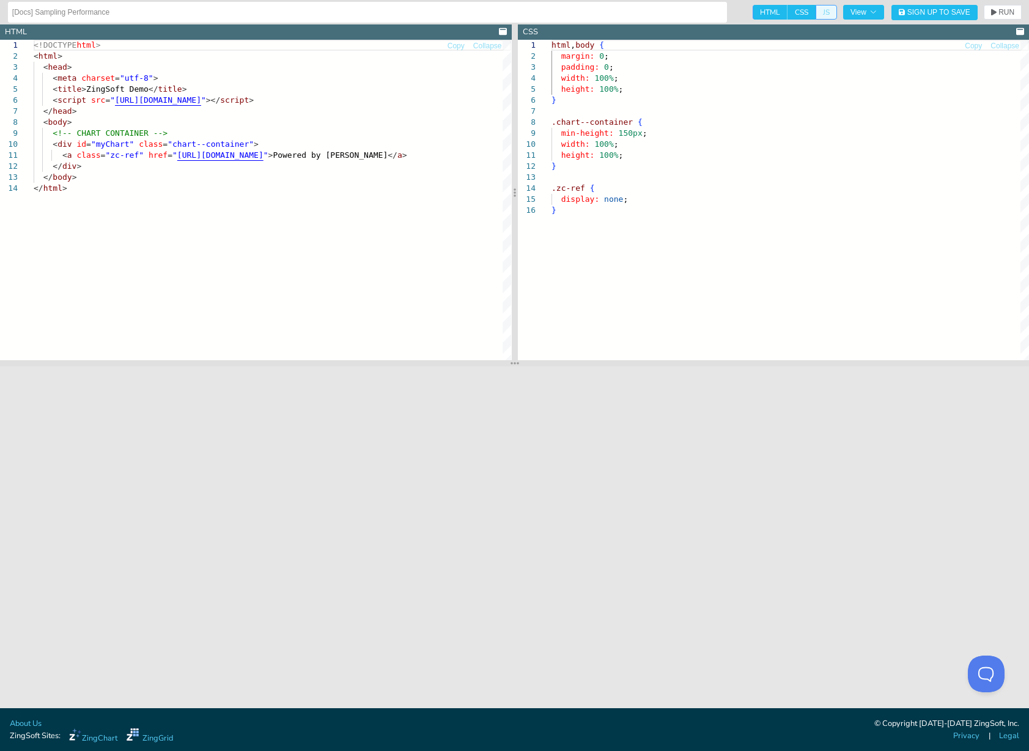
click at [823, 12] on span "JS" at bounding box center [825, 12] width 21 height 15
click at [823, 12] on input "JS" at bounding box center [819, 9] width 8 height 8
checkbox input "true"
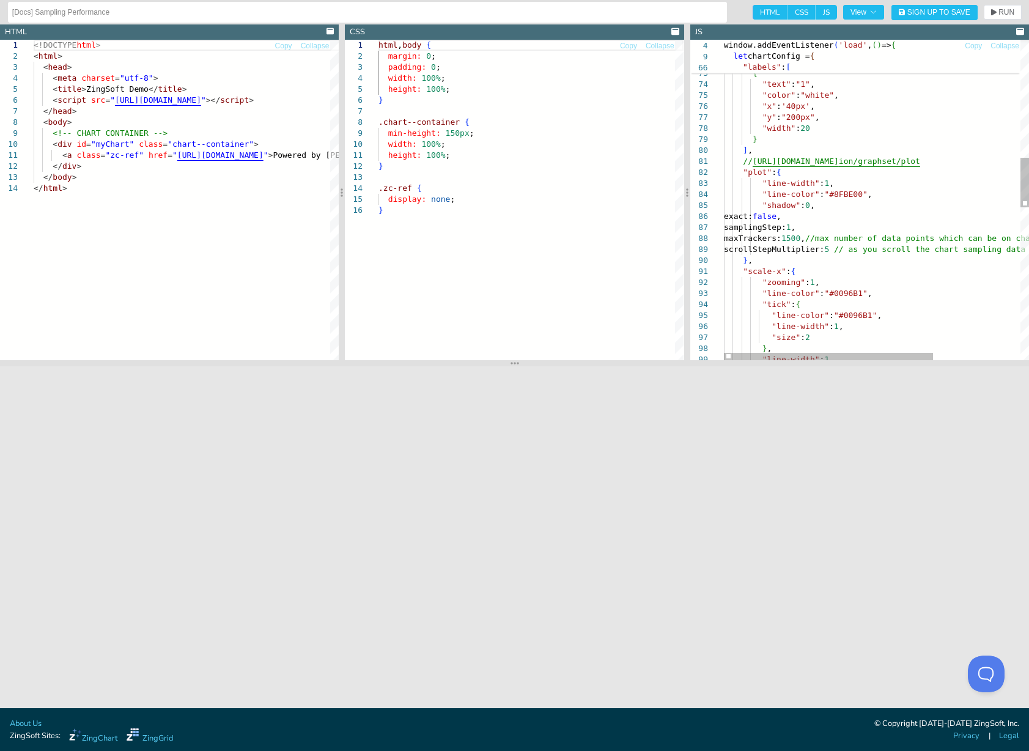
type textarea ""y":"180px", }, { "text":"1", "color":"white", "x": '40px', "y":"200px", "width…"
click at [848, 139] on div ""x" : '10px' , "y" : "180px" , } , { "text" : "1" , "color" : "white" , "x" : '…" at bounding box center [940, 311] width 432 height 2070
